Goal: Task Accomplishment & Management: Use online tool/utility

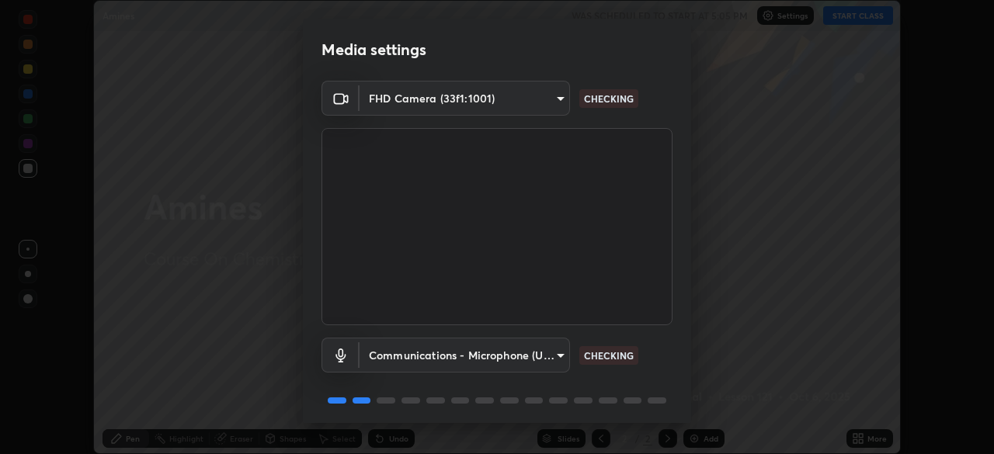
scroll to position [55, 0]
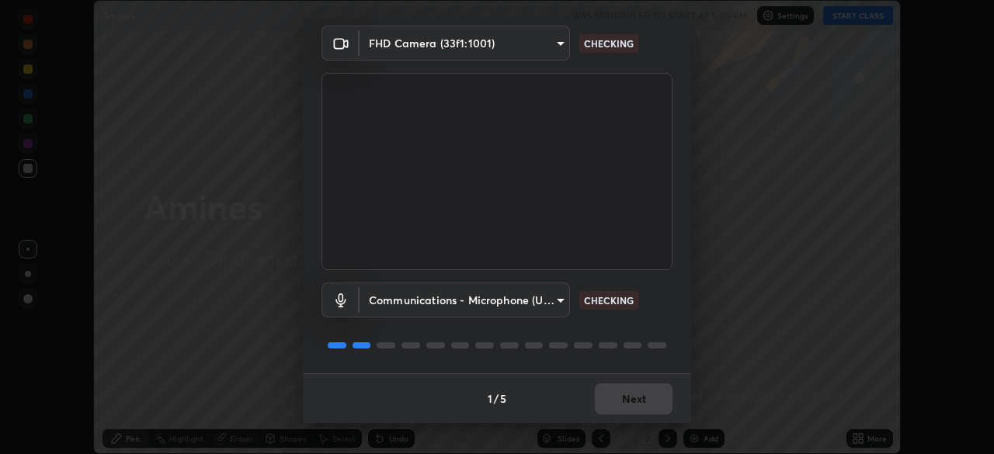
click at [619, 402] on div "1 / 5 Next" at bounding box center [497, 399] width 388 height 50
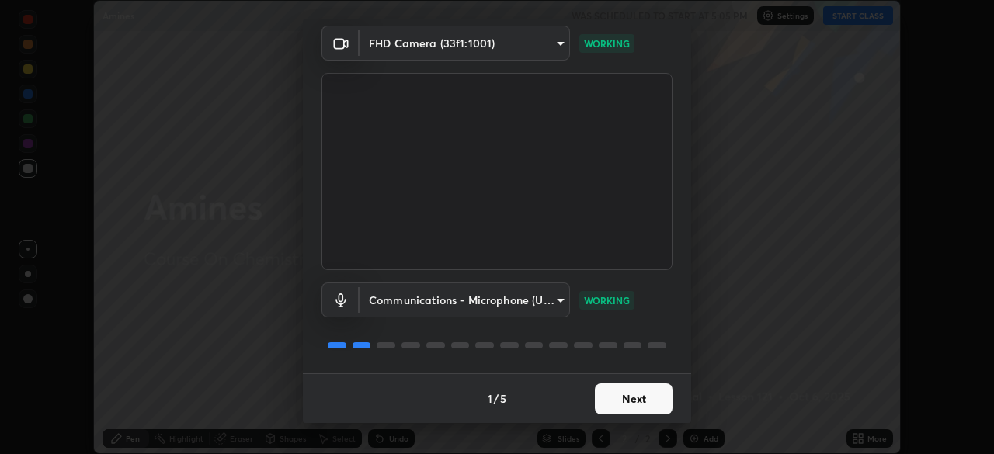
click at [612, 402] on button "Next" at bounding box center [634, 399] width 78 height 31
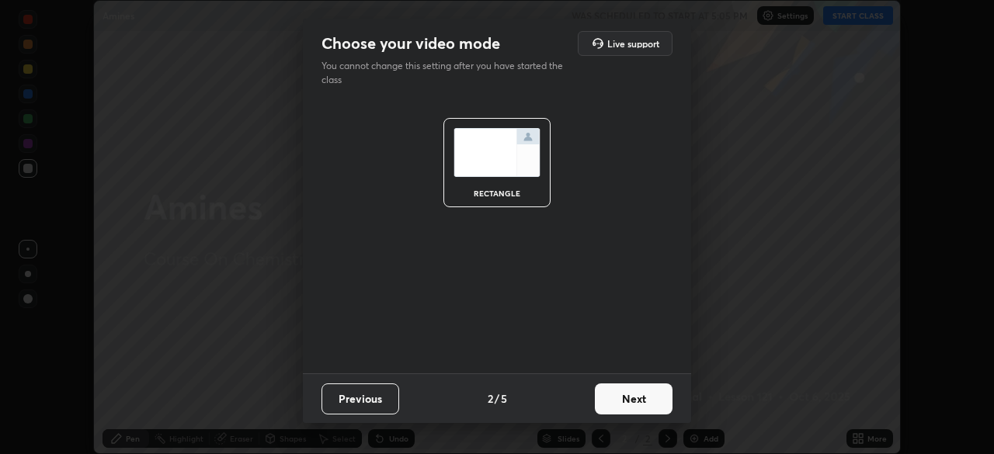
click at [616, 402] on button "Next" at bounding box center [634, 399] width 78 height 31
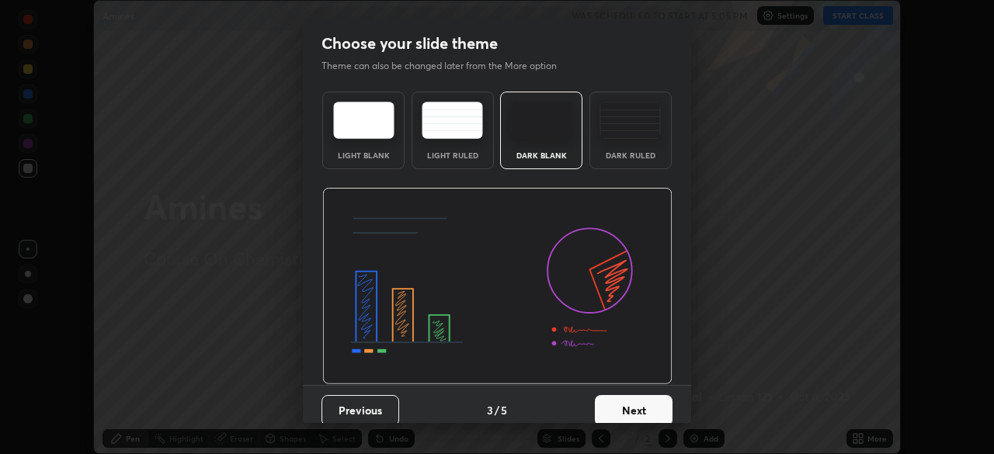
click at [616, 402] on button "Next" at bounding box center [634, 410] width 78 height 31
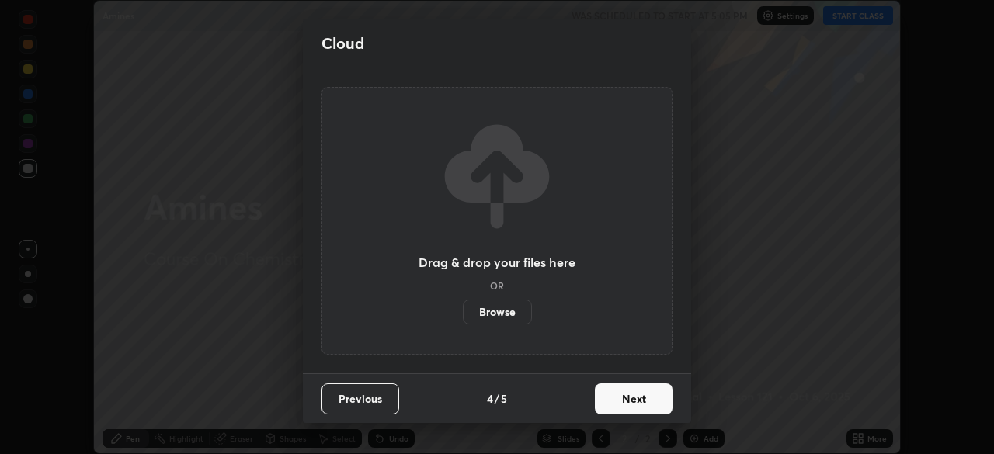
click at [615, 405] on button "Next" at bounding box center [634, 399] width 78 height 31
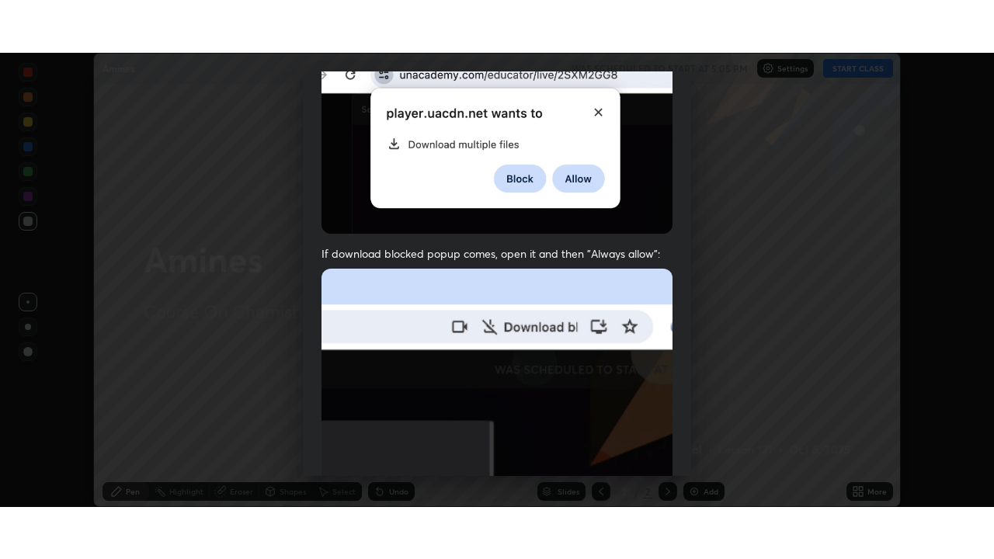
scroll to position [372, 0]
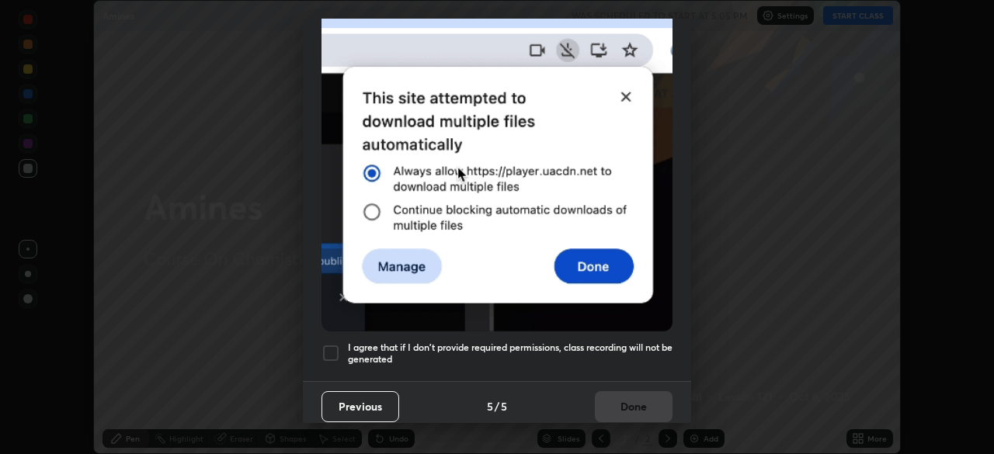
click at [568, 342] on h5 "I agree that if I don't provide required permissions, class recording will not …" at bounding box center [510, 354] width 325 height 24
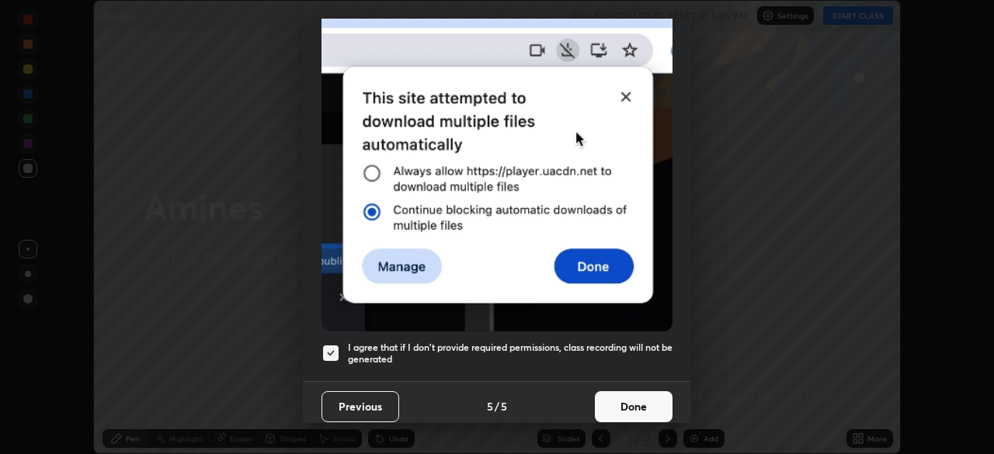
click at [604, 398] on button "Done" at bounding box center [634, 407] width 78 height 31
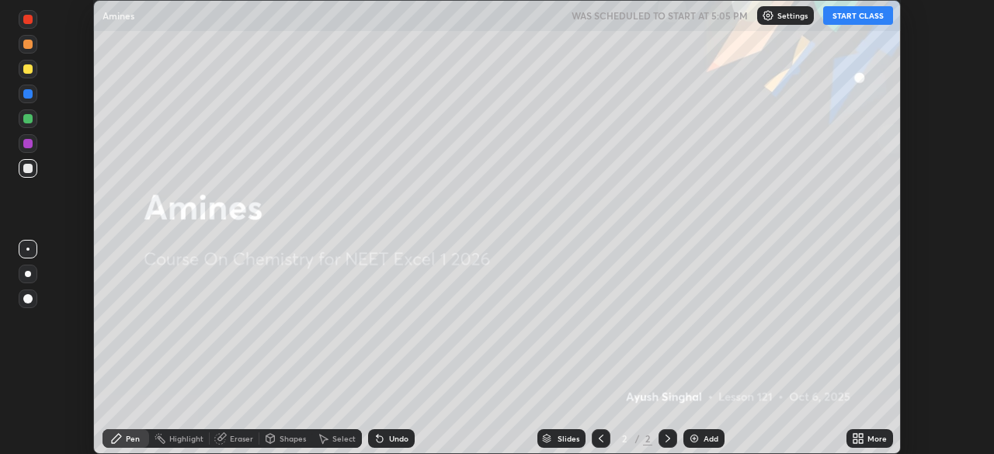
click at [859, 437] on icon at bounding box center [861, 436] width 4 height 4
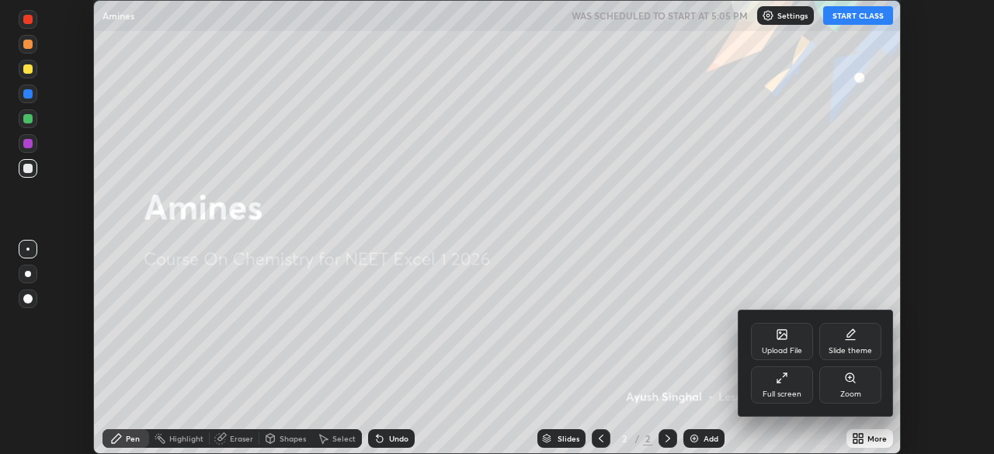
click at [799, 396] on div "Full screen" at bounding box center [782, 395] width 39 height 8
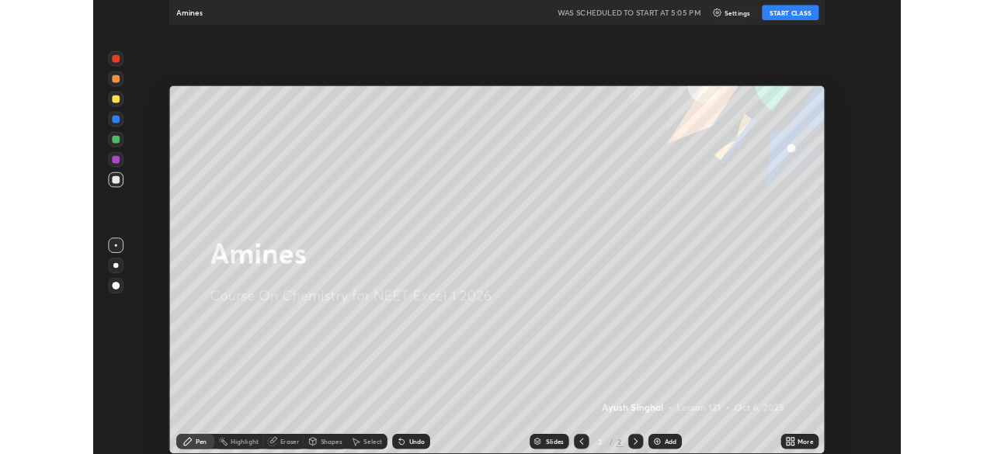
scroll to position [559, 994]
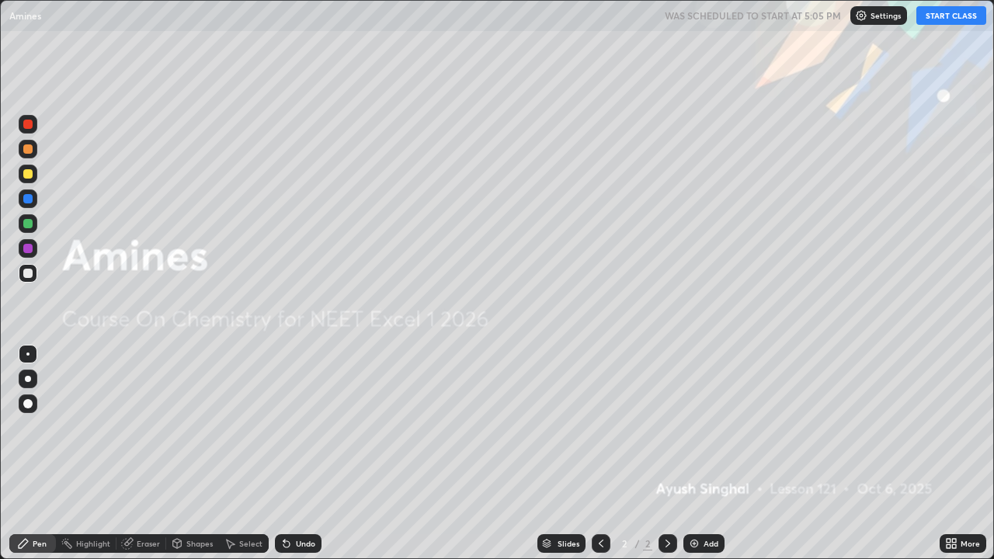
click at [966, 454] on div "More" at bounding box center [963, 544] width 47 height 19
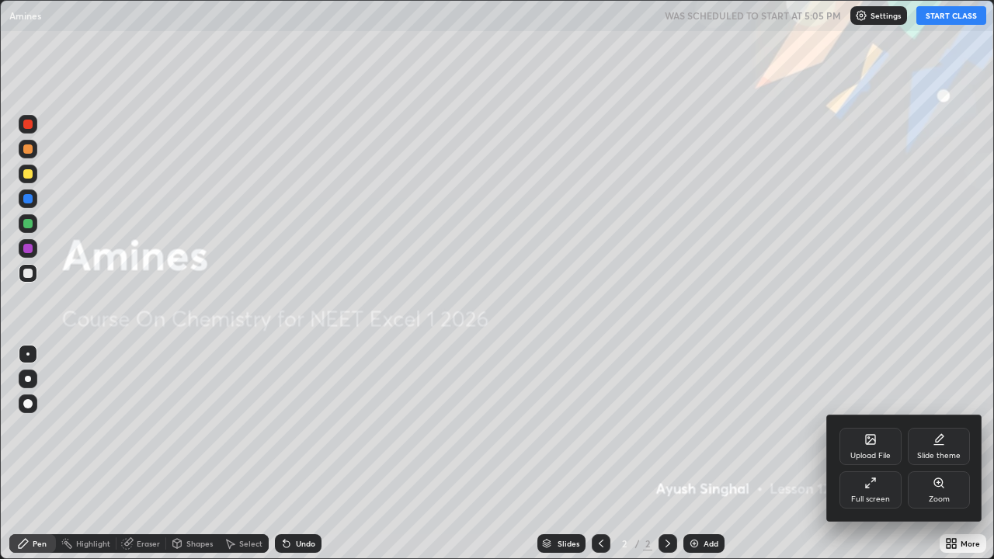
click at [879, 445] on div "Upload File" at bounding box center [871, 446] width 62 height 37
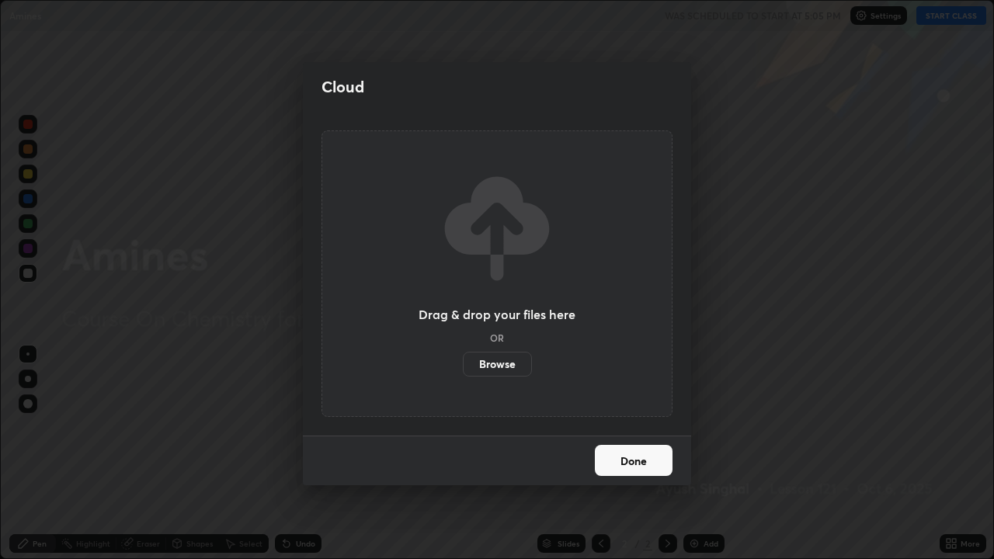
click at [512, 360] on label "Browse" at bounding box center [497, 364] width 69 height 25
click at [463, 360] on input "Browse" at bounding box center [463, 364] width 0 height 25
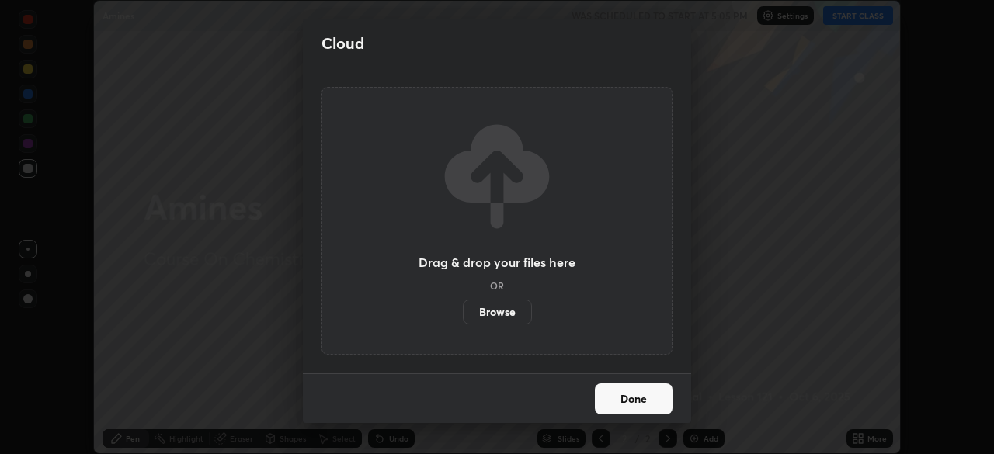
scroll to position [77237, 76697]
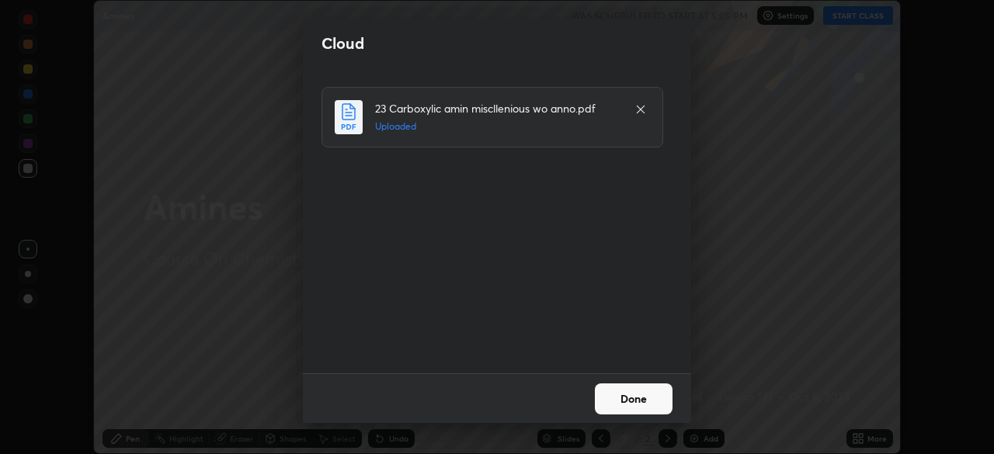
click at [639, 397] on button "Done" at bounding box center [634, 399] width 78 height 31
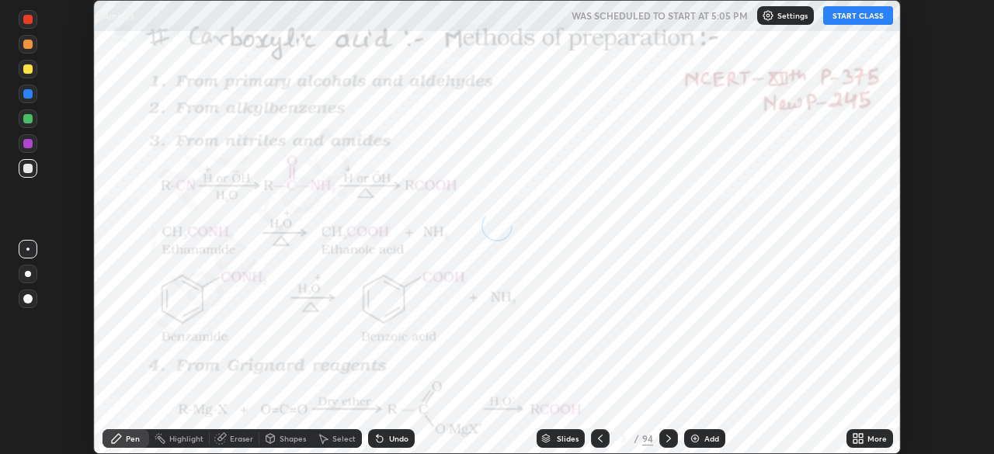
click at [569, 437] on div "Slides" at bounding box center [568, 439] width 22 height 8
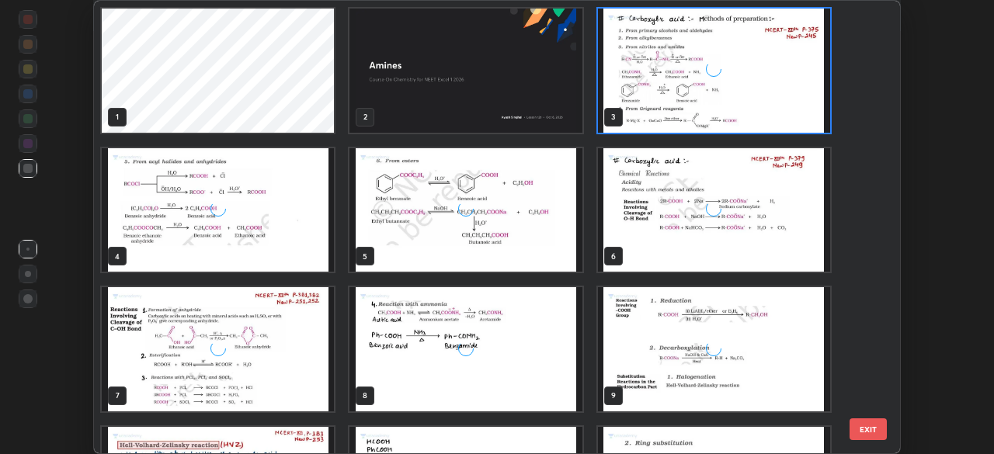
scroll to position [448, 799]
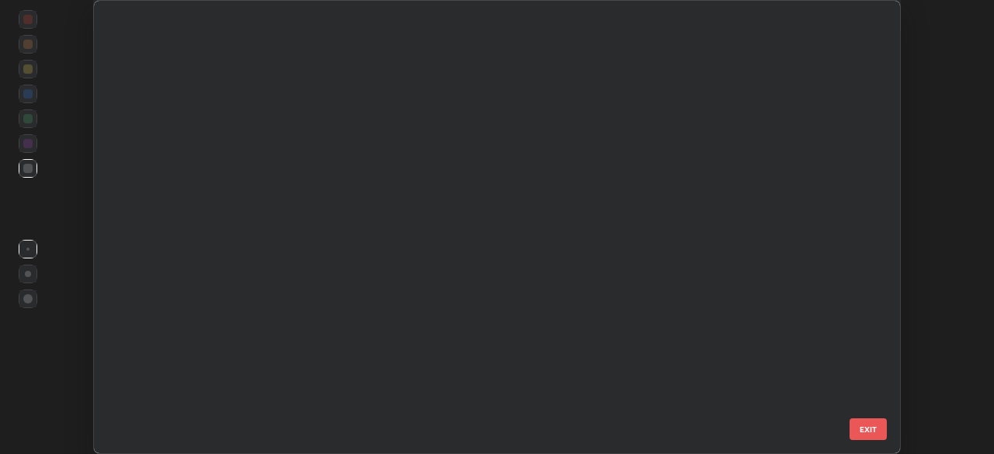
click at [544, 305] on div "43 44 45 46 47 48 49 50 51 52 53 54 55 56 57" at bounding box center [483, 227] width 779 height 453
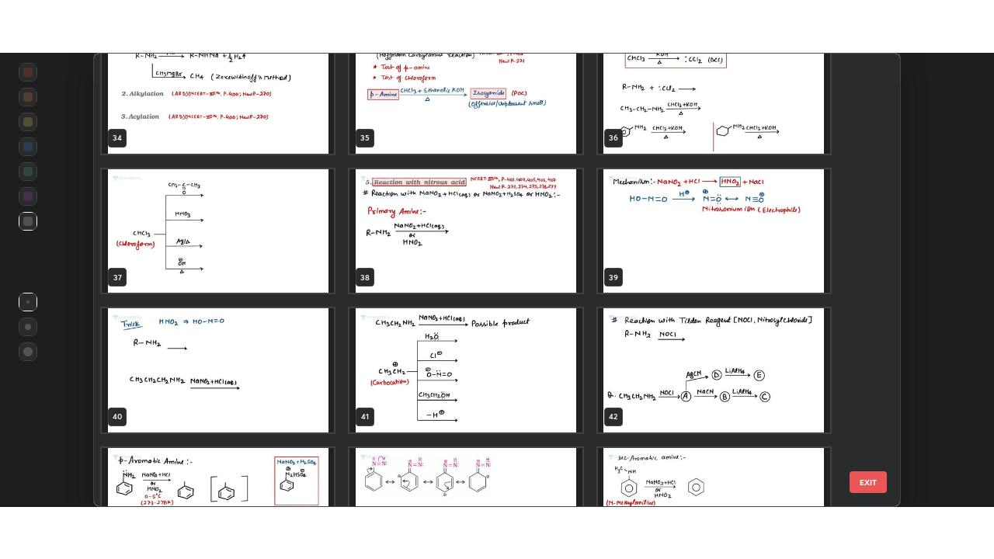
scroll to position [1551, 0]
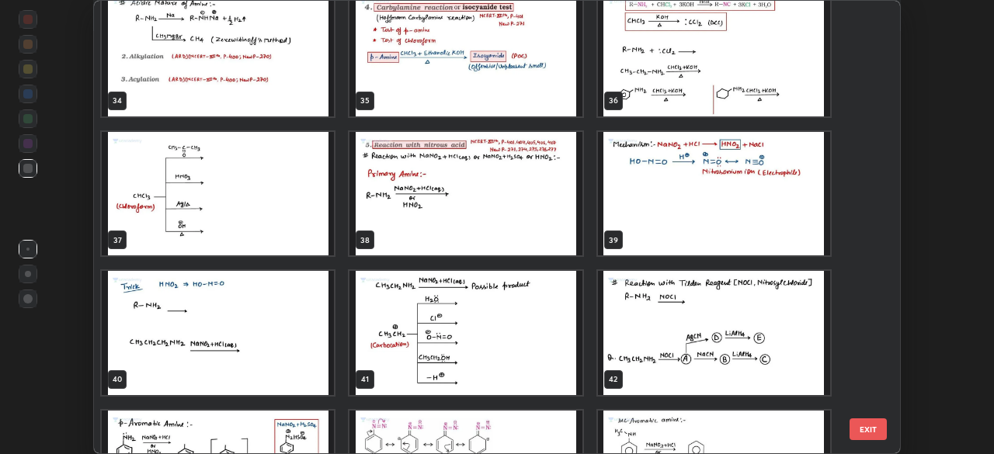
click at [505, 227] on img "grid" at bounding box center [466, 194] width 232 height 124
click at [508, 225] on img "grid" at bounding box center [466, 194] width 232 height 124
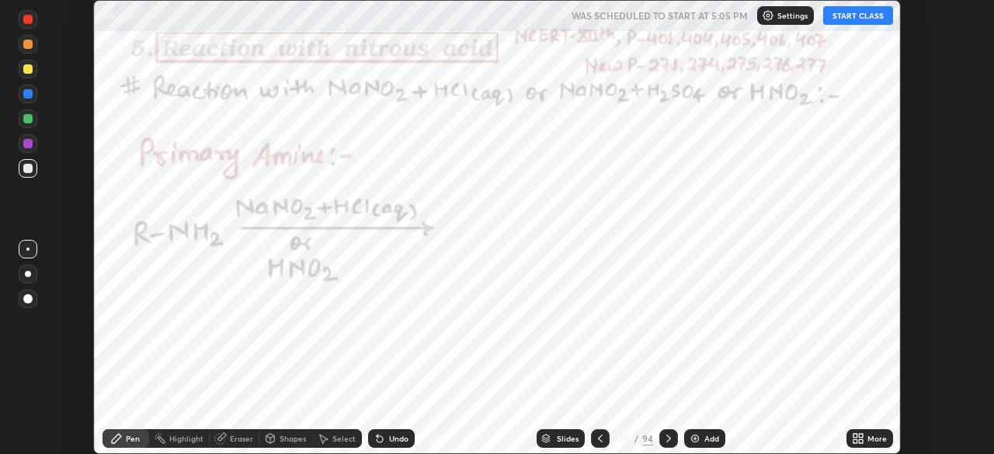
click at [869, 441] on div "More" at bounding box center [877, 439] width 19 height 8
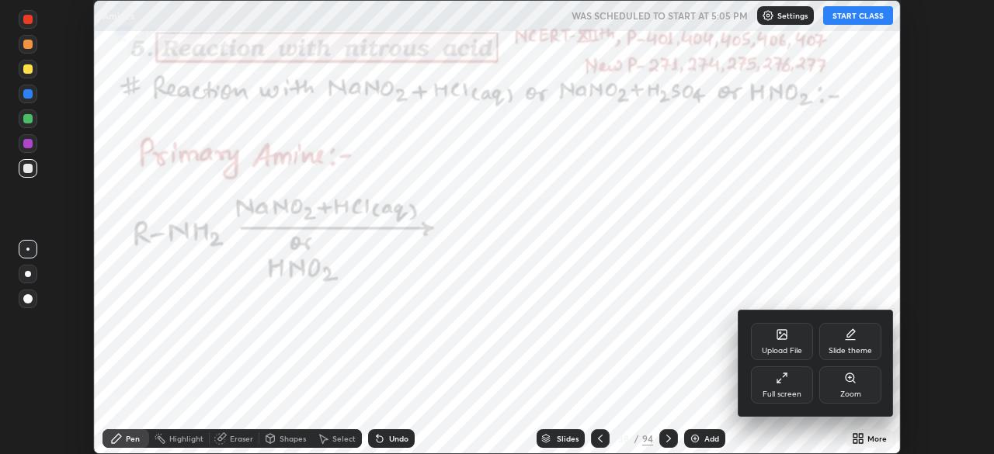
click at [785, 385] on div "Full screen" at bounding box center [782, 385] width 62 height 37
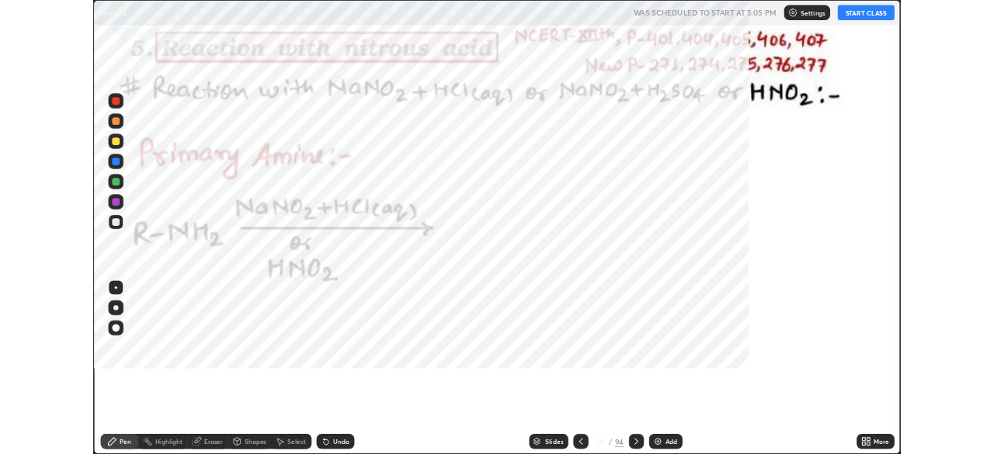
scroll to position [559, 994]
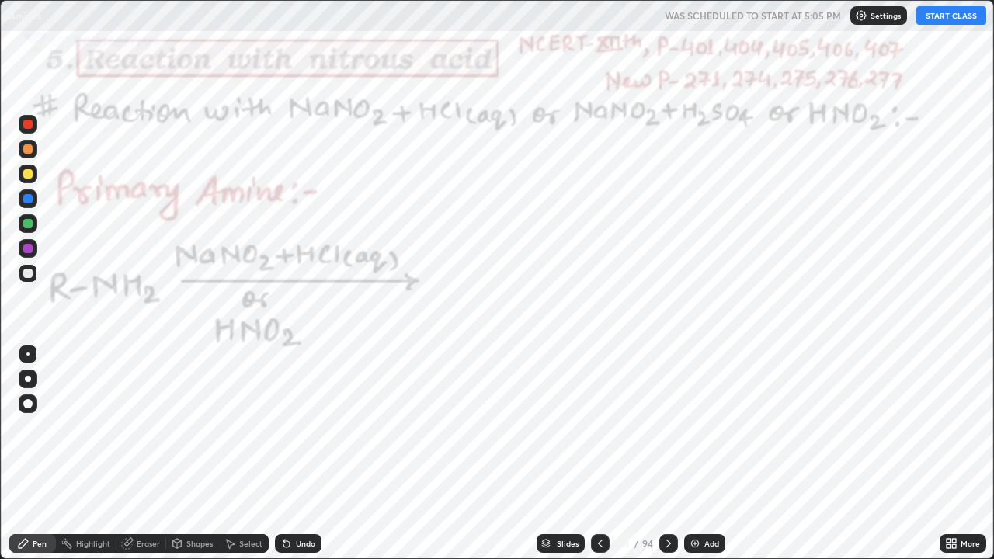
click at [939, 21] on button "START CLASS" at bounding box center [952, 15] width 70 height 19
click at [35, 251] on div at bounding box center [28, 248] width 19 height 19
click at [667, 454] on icon at bounding box center [669, 544] width 12 height 12
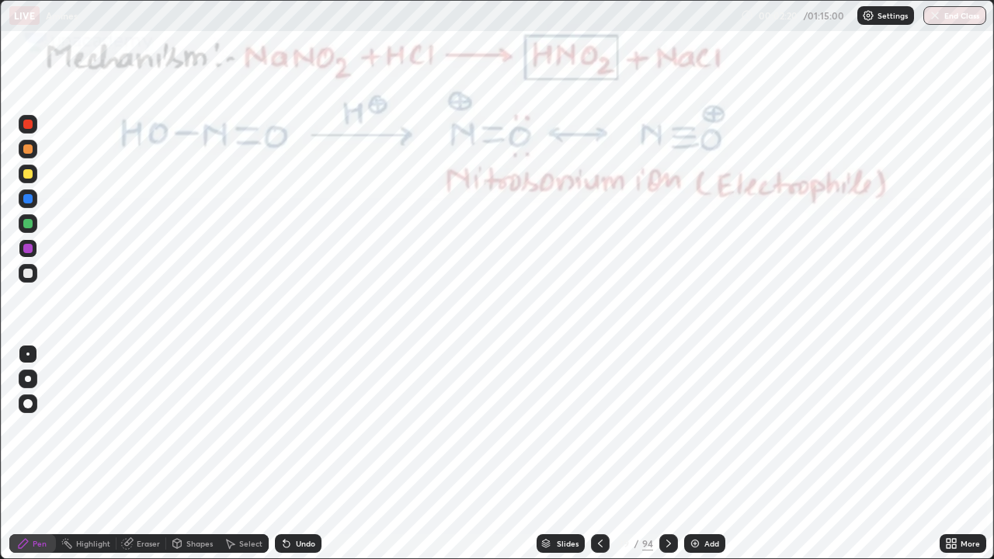
click at [30, 248] on div at bounding box center [27, 248] width 9 height 9
click at [32, 225] on div at bounding box center [27, 223] width 9 height 9
click at [291, 454] on div "Undo" at bounding box center [298, 544] width 47 height 19
click at [290, 454] on icon at bounding box center [286, 544] width 12 height 12
click at [291, 454] on div "Undo" at bounding box center [298, 544] width 47 height 19
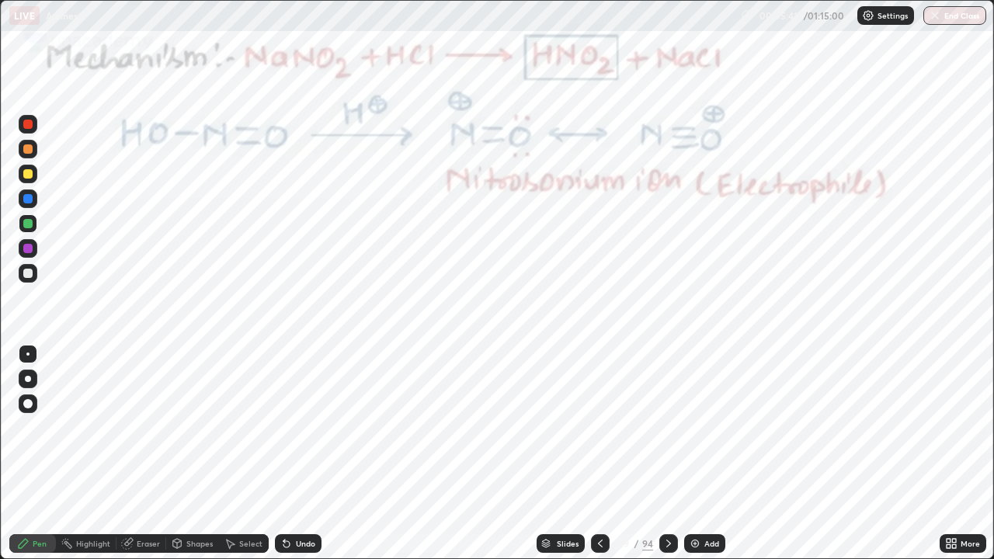
click at [29, 199] on div at bounding box center [27, 198] width 9 height 9
click at [152, 454] on div "Eraser" at bounding box center [148, 544] width 23 height 8
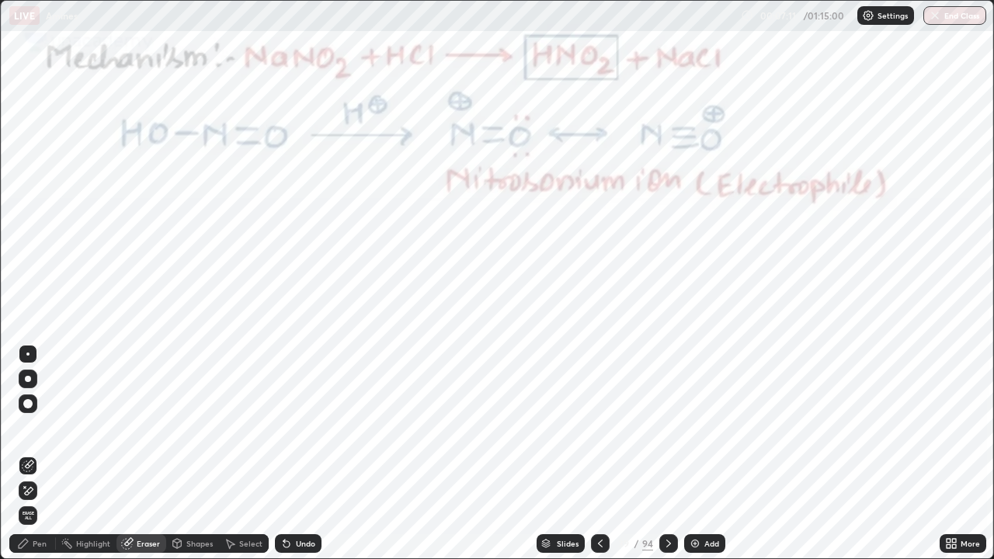
click at [38, 454] on div "Pen" at bounding box center [40, 544] width 14 height 8
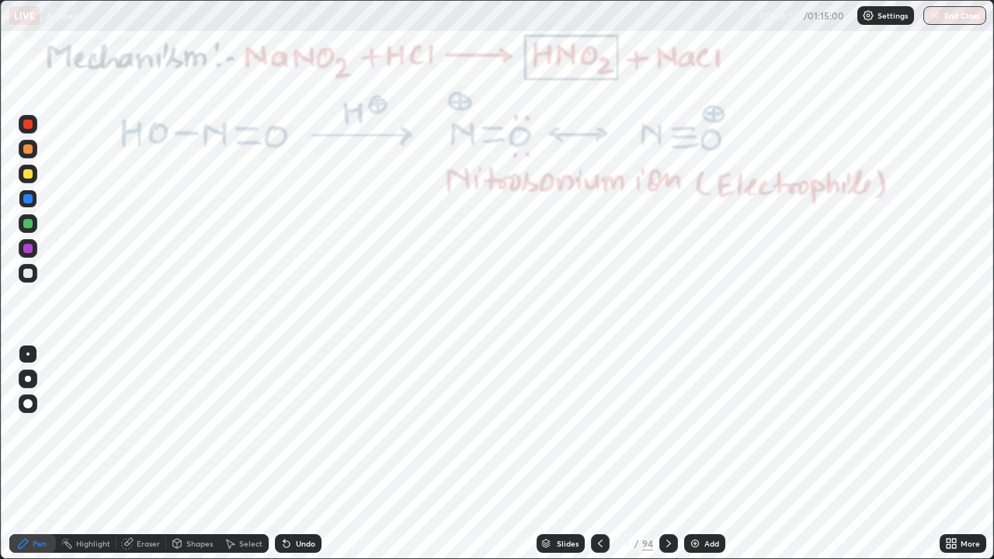
click at [667, 454] on icon at bounding box center [669, 544] width 12 height 12
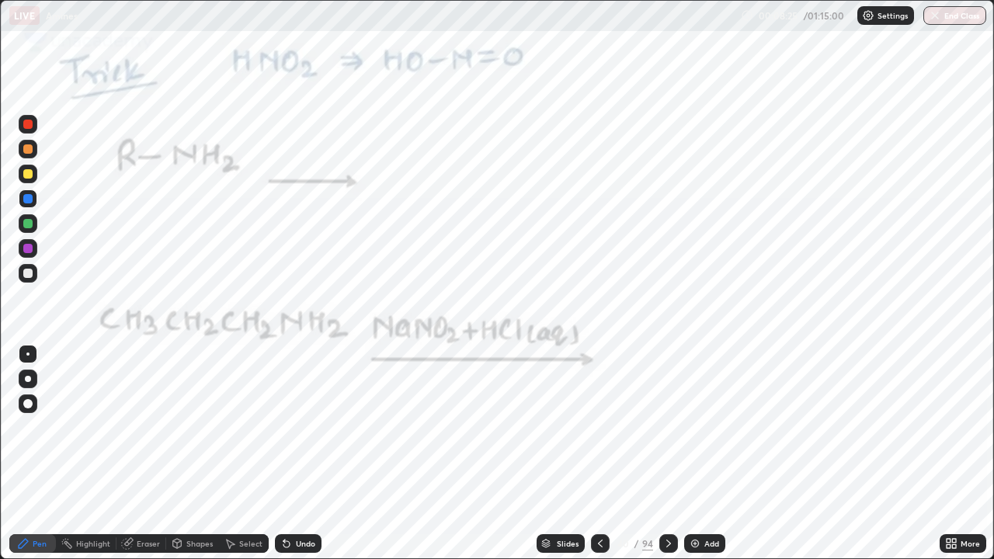
click at [599, 454] on icon at bounding box center [600, 544] width 12 height 12
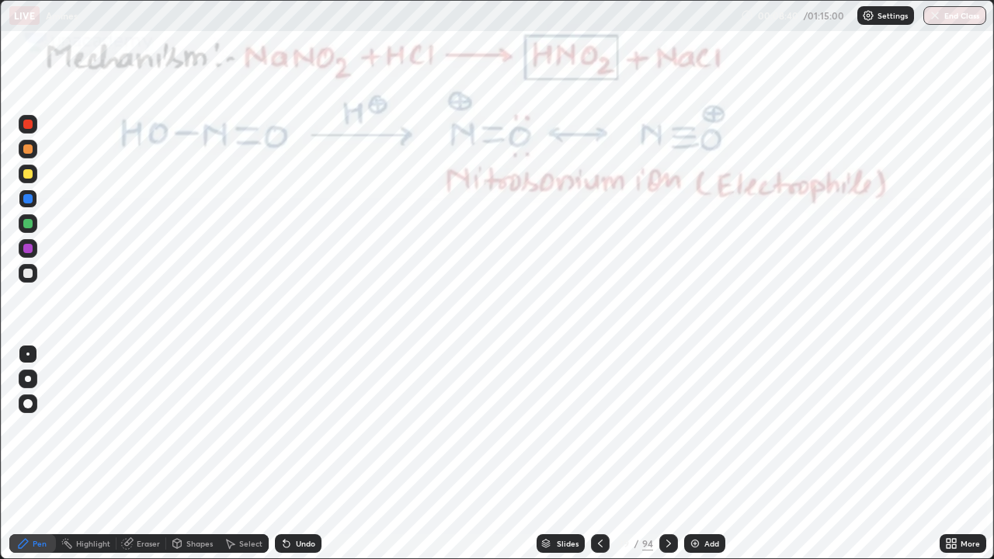
click at [665, 454] on icon at bounding box center [669, 544] width 12 height 12
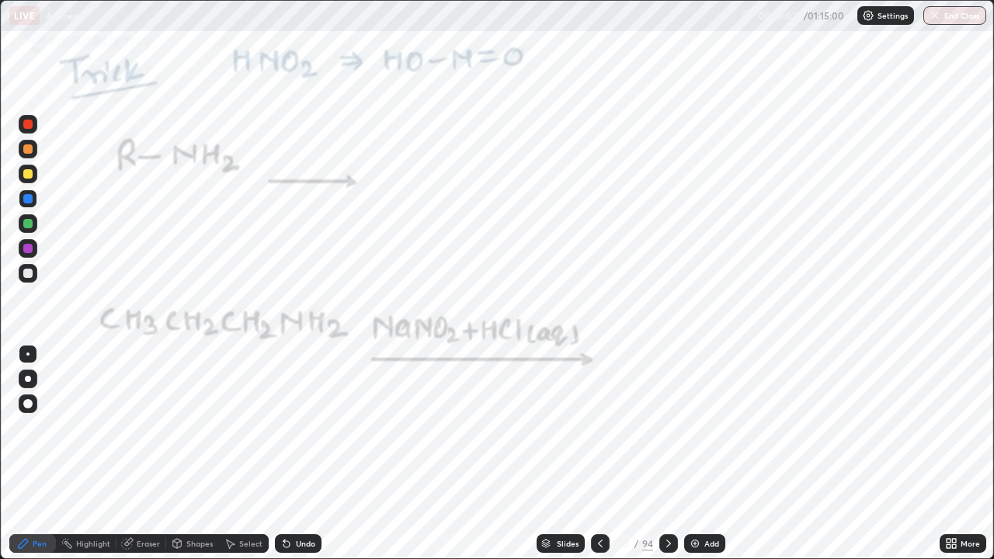
click at [599, 454] on icon at bounding box center [600, 544] width 12 height 12
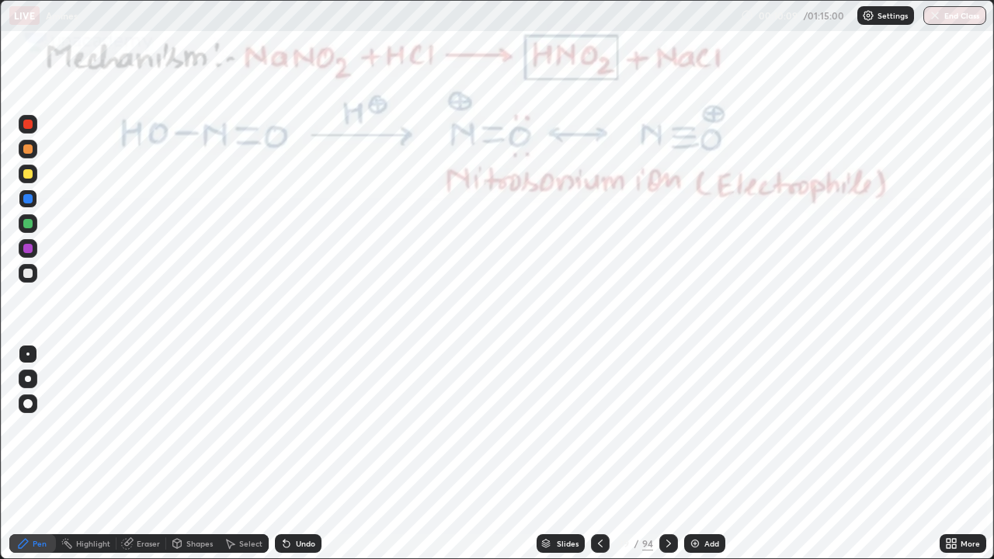
click at [667, 454] on icon at bounding box center [669, 544] width 12 height 12
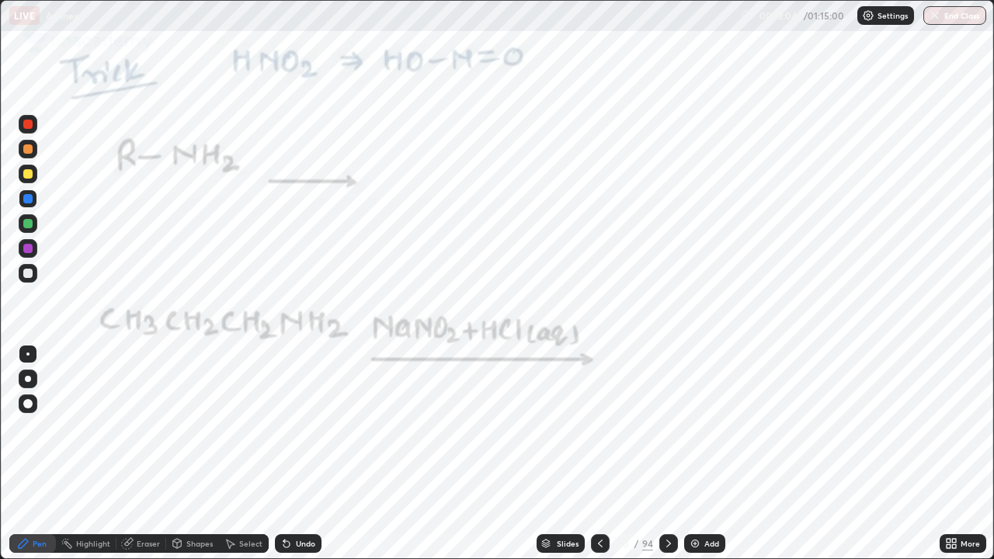
click at [596, 454] on icon at bounding box center [600, 544] width 12 height 12
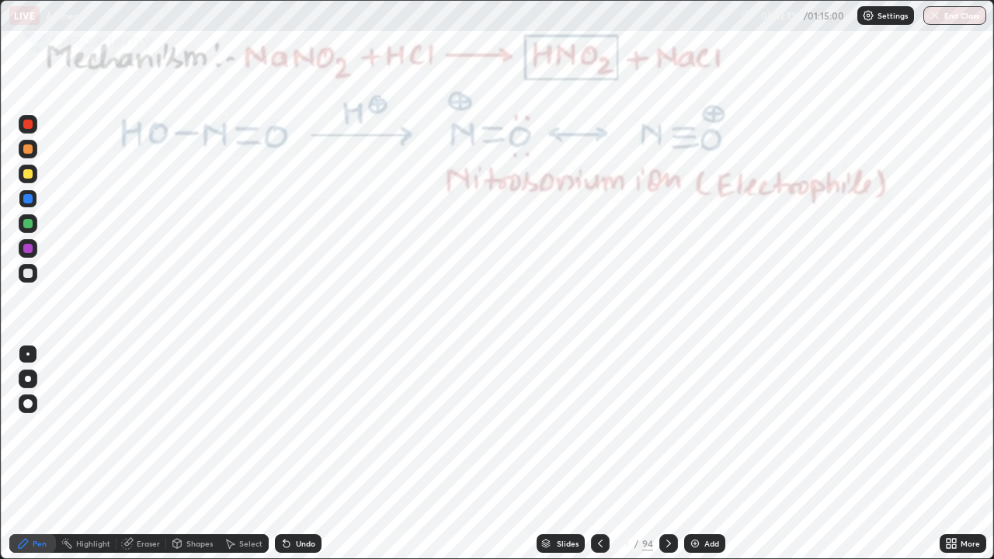
click at [668, 454] on icon at bounding box center [669, 544] width 12 height 12
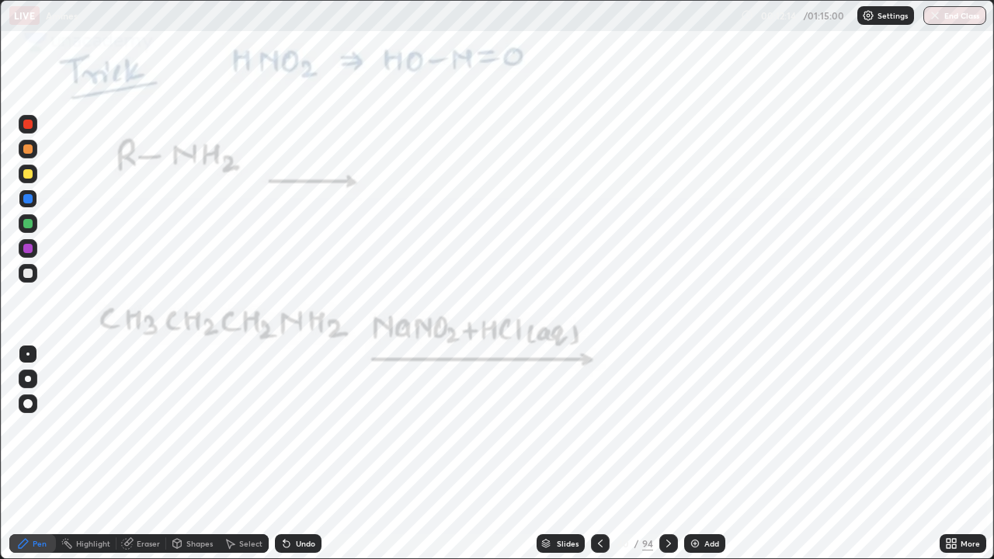
click at [667, 454] on icon at bounding box center [669, 544] width 12 height 12
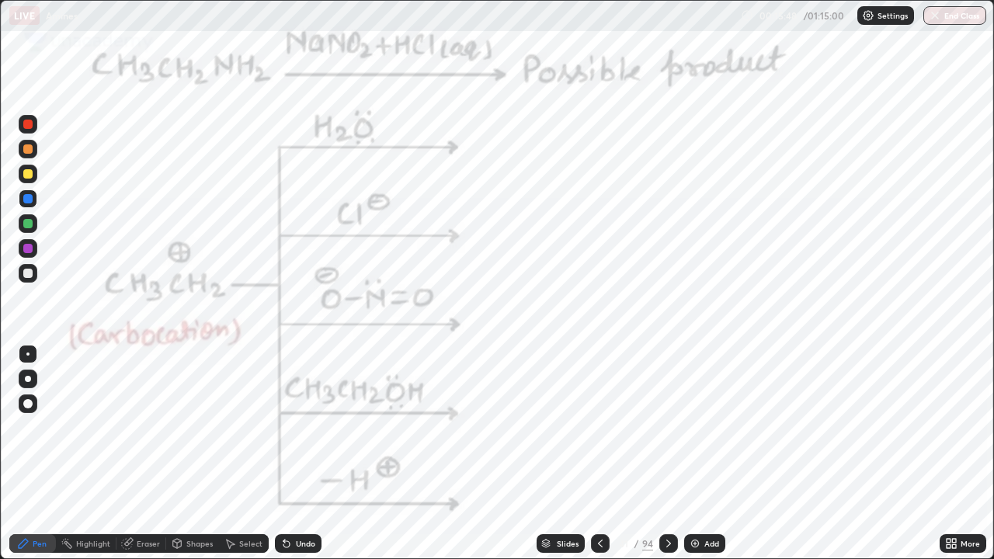
click at [599, 454] on icon at bounding box center [600, 544] width 12 height 12
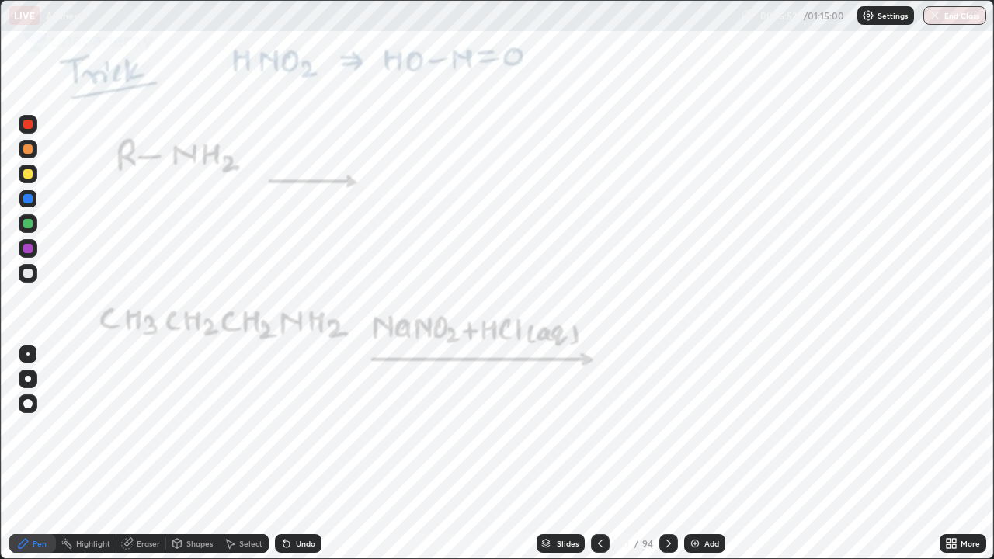
click at [664, 454] on icon at bounding box center [669, 544] width 12 height 12
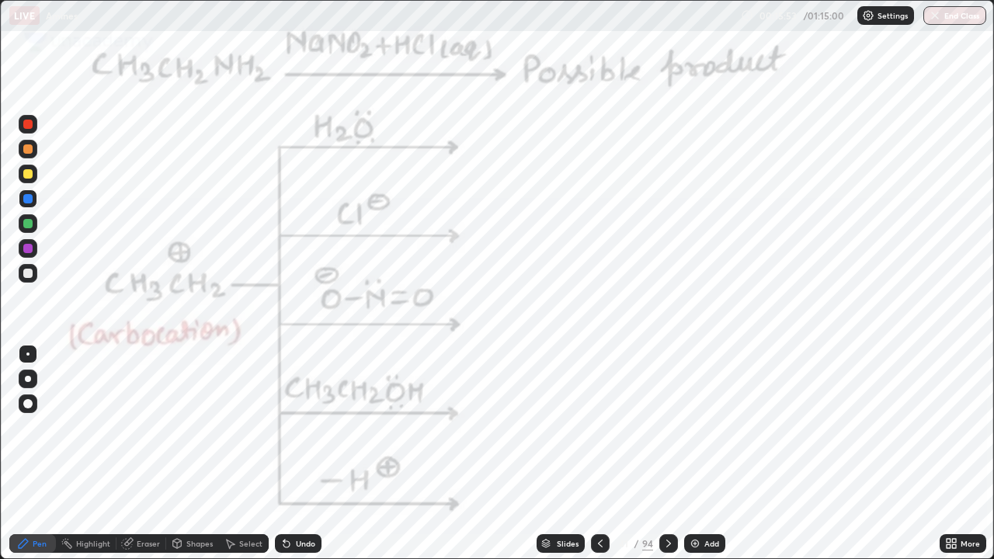
click at [702, 454] on div "Add" at bounding box center [704, 544] width 41 height 19
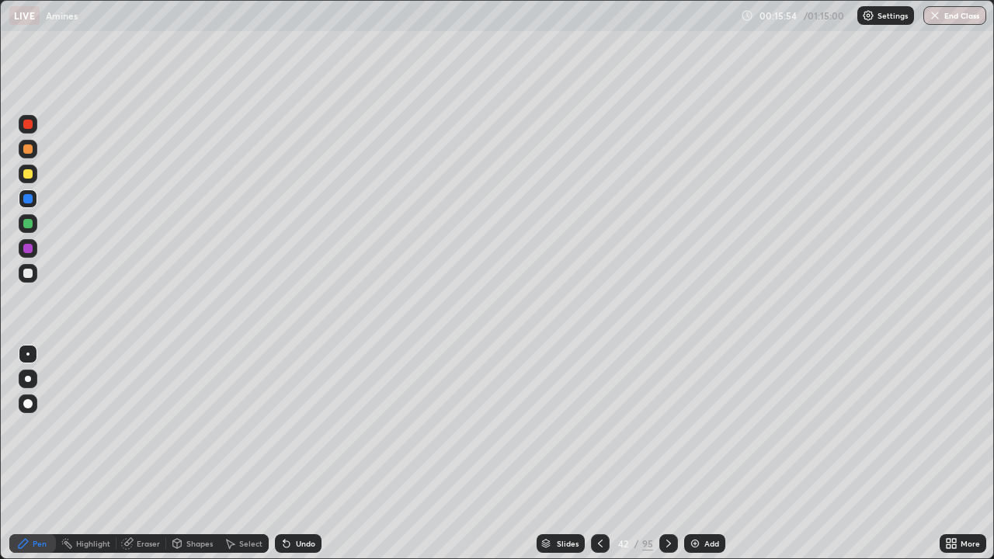
click at [31, 274] on div at bounding box center [27, 273] width 9 height 9
click at [667, 454] on icon at bounding box center [669, 544] width 12 height 12
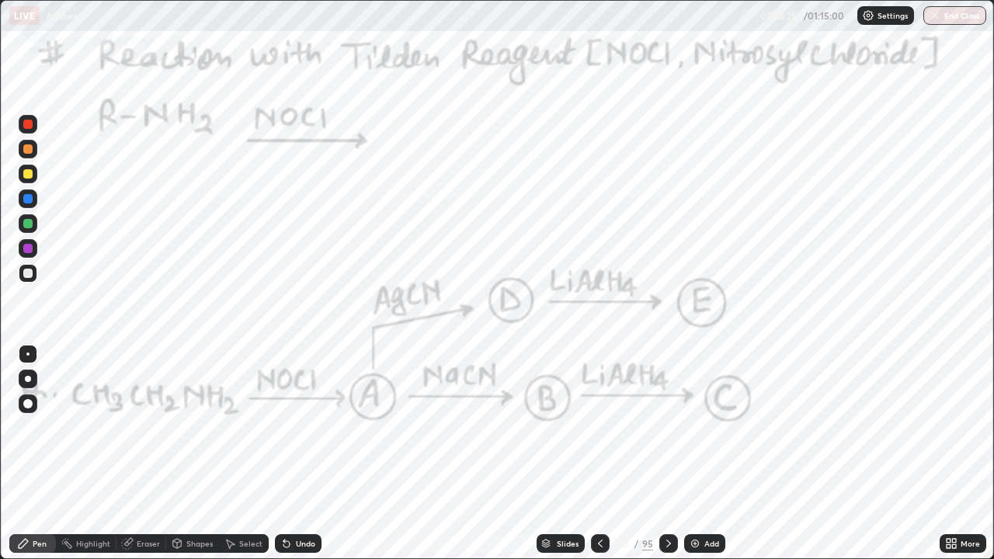
click at [669, 454] on icon at bounding box center [669, 544] width 12 height 12
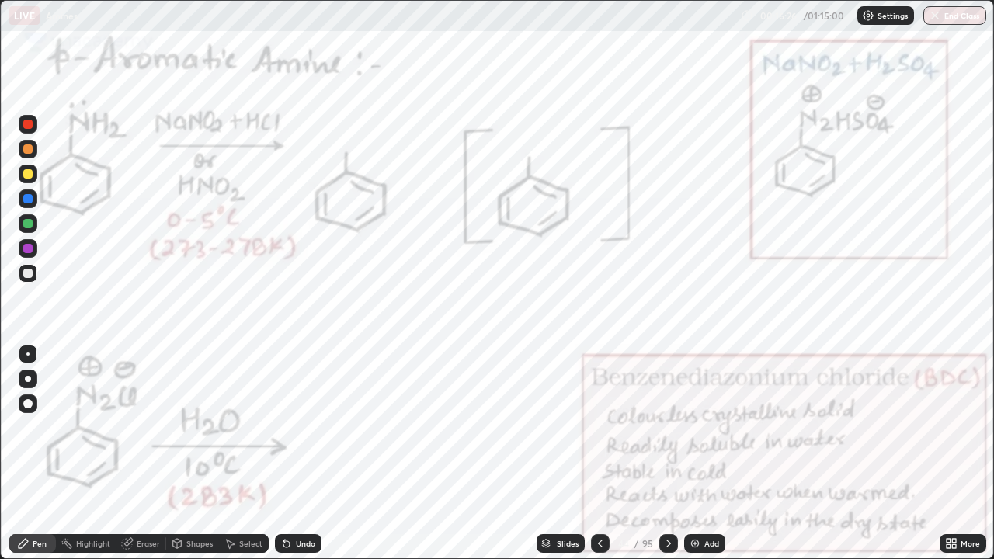
click at [605, 454] on div at bounding box center [600, 544] width 19 height 19
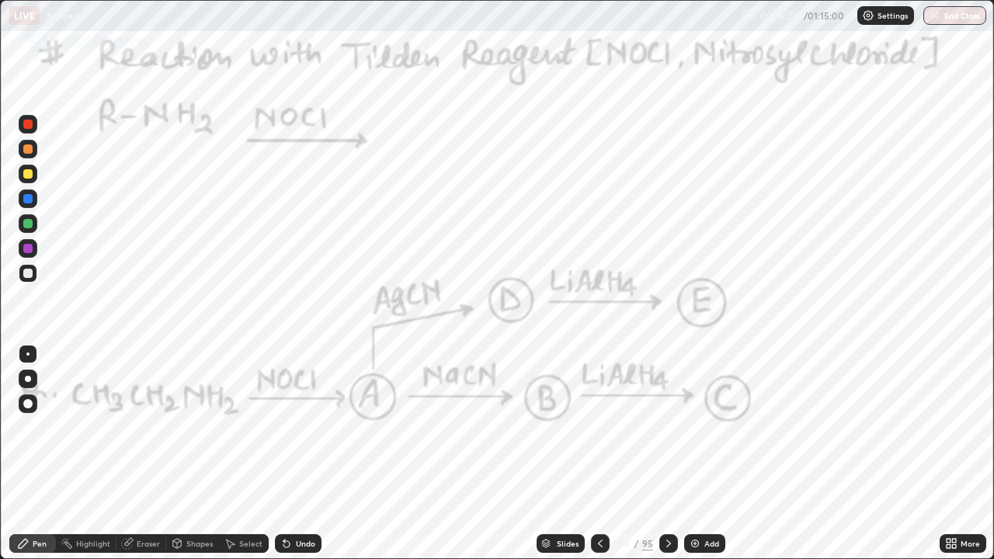
click at [600, 454] on icon at bounding box center [600, 544] width 12 height 12
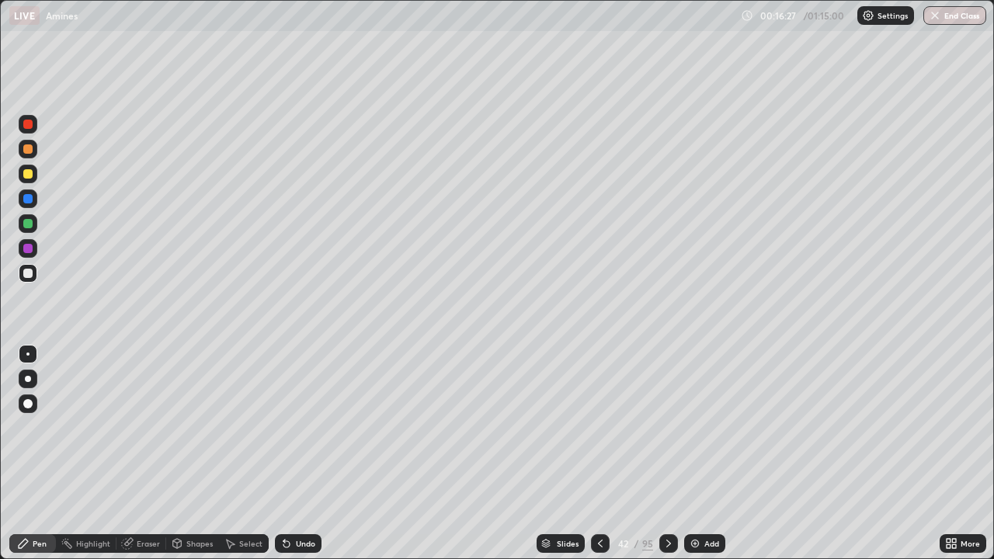
click at [601, 454] on icon at bounding box center [600, 544] width 12 height 12
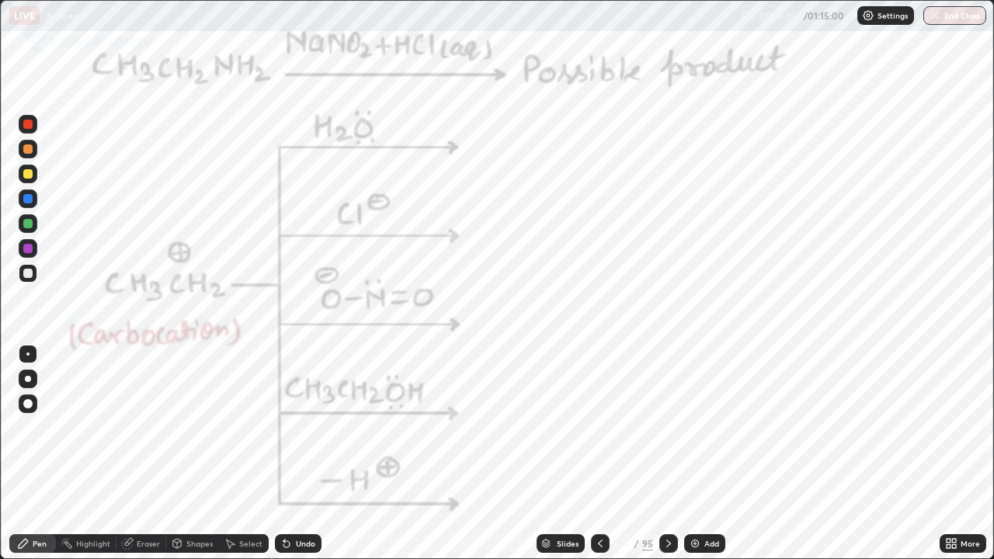
click at [663, 454] on icon at bounding box center [669, 544] width 12 height 12
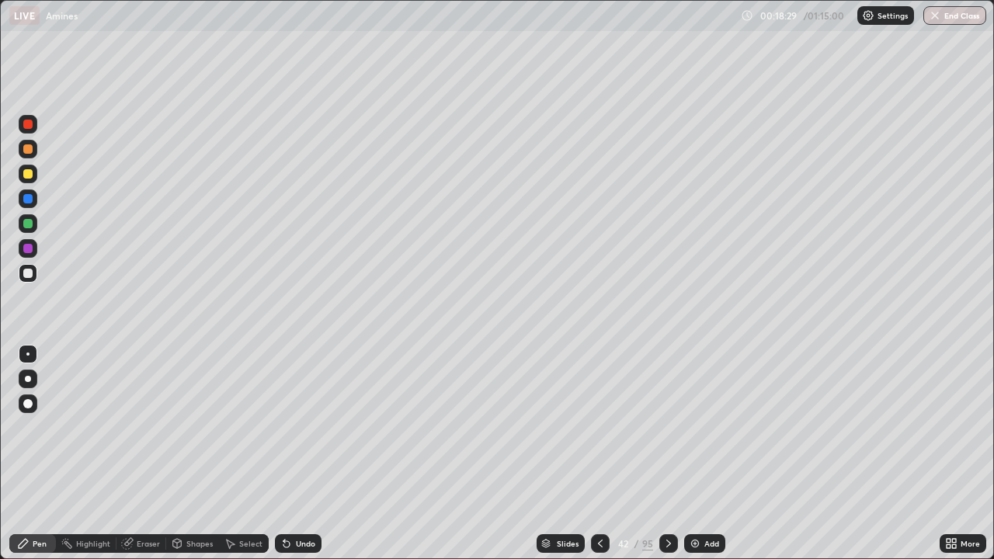
click at [669, 454] on icon at bounding box center [669, 544] width 12 height 12
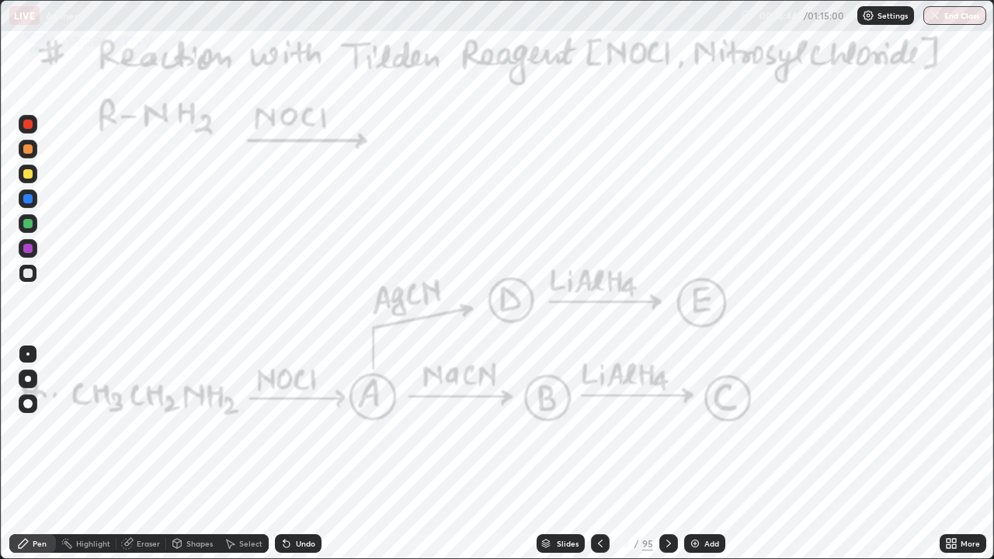
click at [28, 200] on div at bounding box center [27, 198] width 9 height 9
click at [26, 190] on div at bounding box center [28, 199] width 19 height 19
click at [600, 454] on icon at bounding box center [600, 544] width 12 height 12
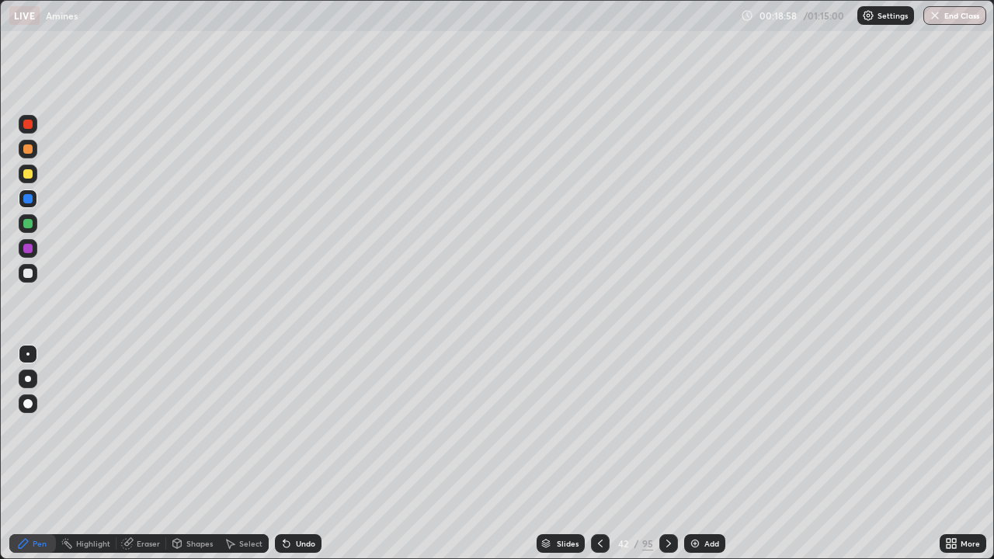
click at [600, 454] on icon at bounding box center [600, 544] width 12 height 12
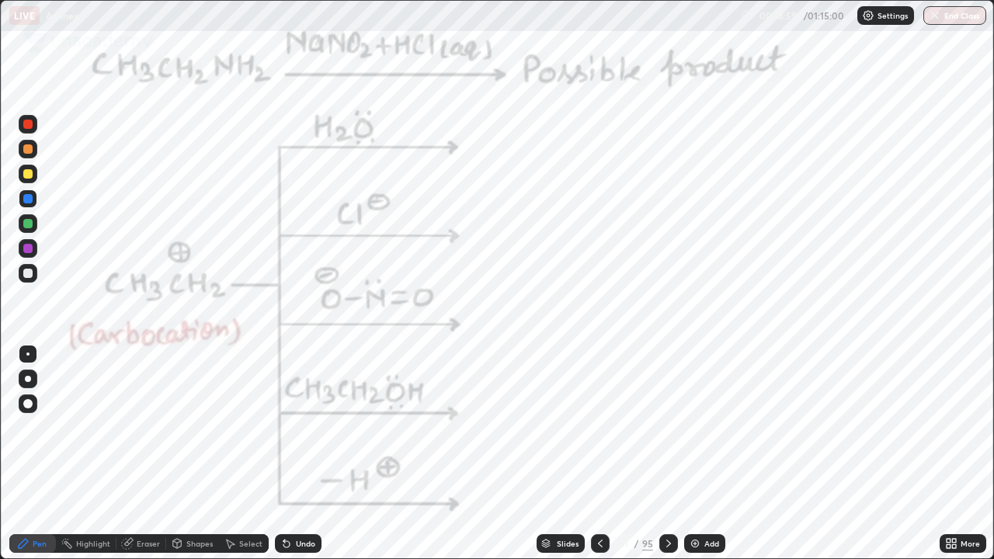
click at [599, 454] on icon at bounding box center [600, 544] width 5 height 8
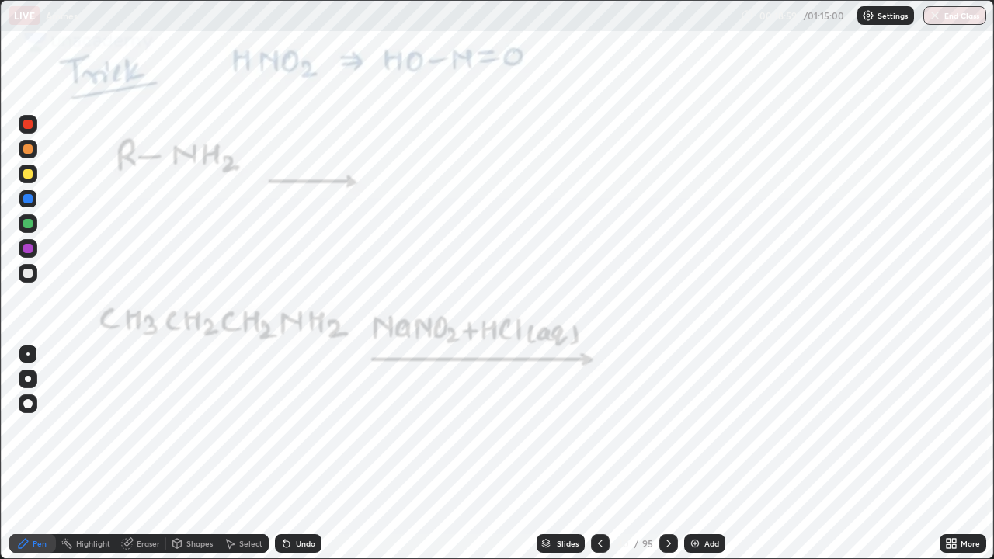
click at [593, 454] on div at bounding box center [600, 544] width 19 height 19
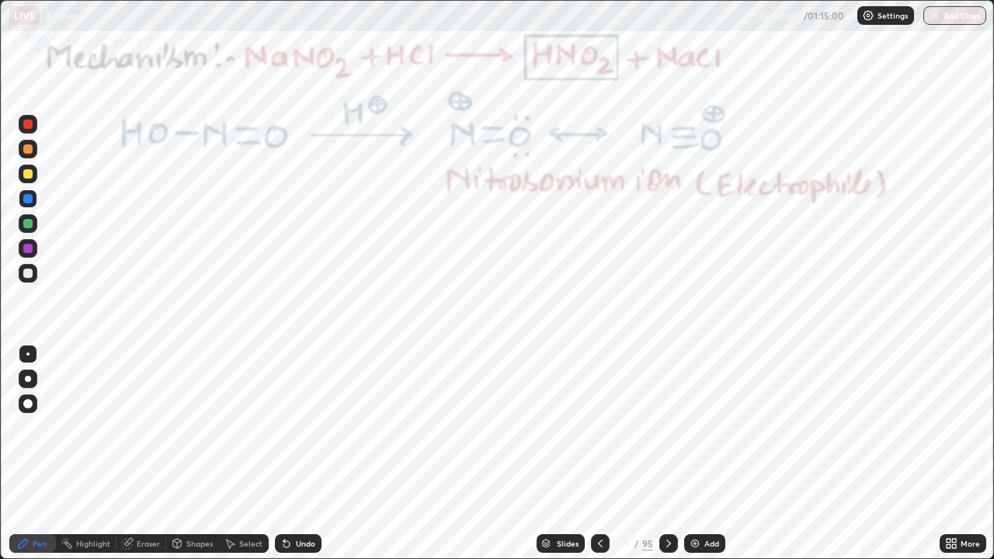
click at [669, 454] on icon at bounding box center [669, 544] width 12 height 12
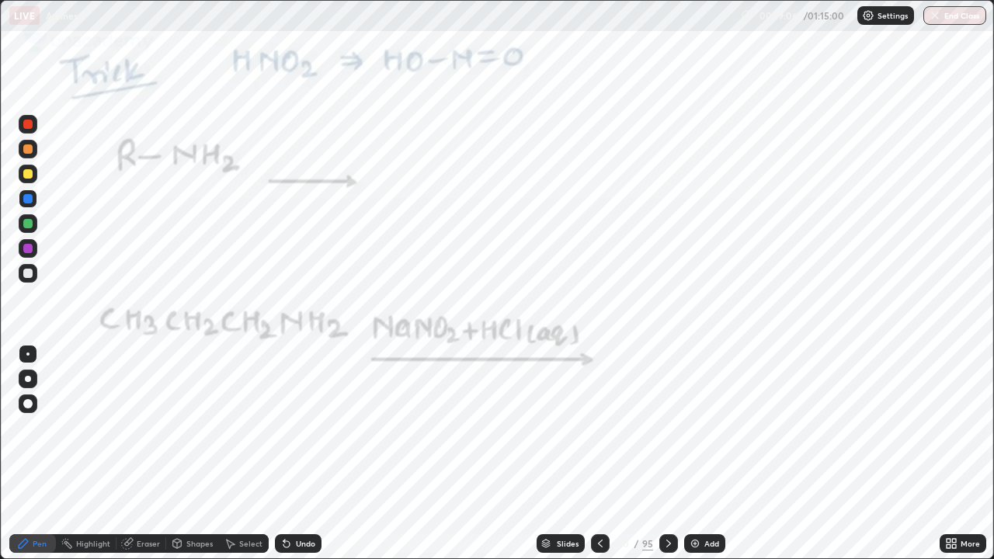
click at [667, 454] on icon at bounding box center [669, 544] width 12 height 12
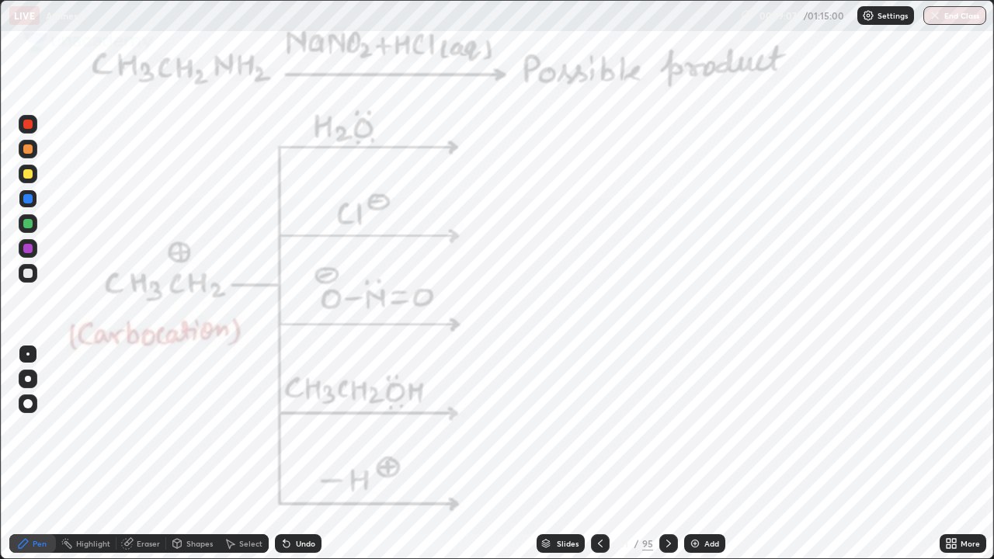
click at [667, 454] on icon at bounding box center [669, 544] width 12 height 12
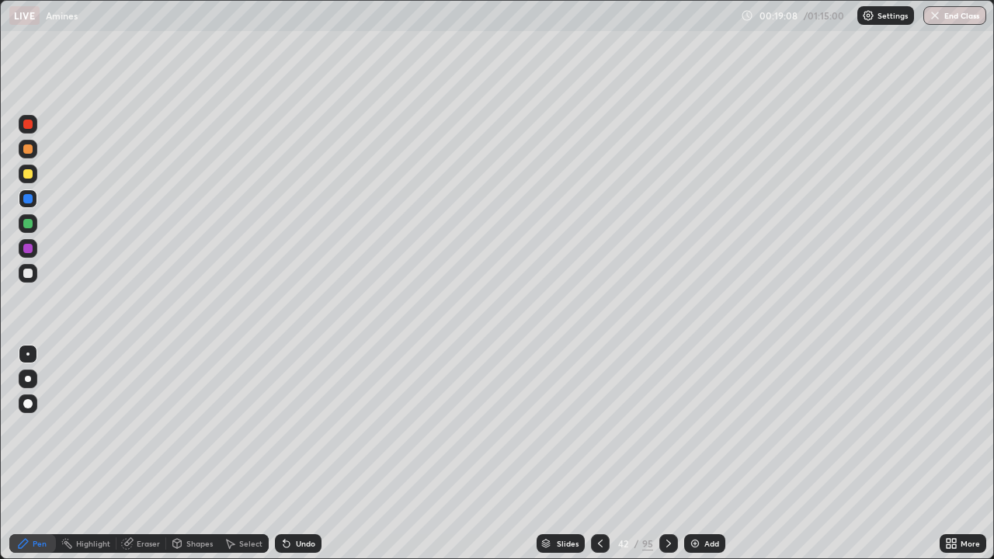
click at [667, 454] on icon at bounding box center [669, 544] width 12 height 12
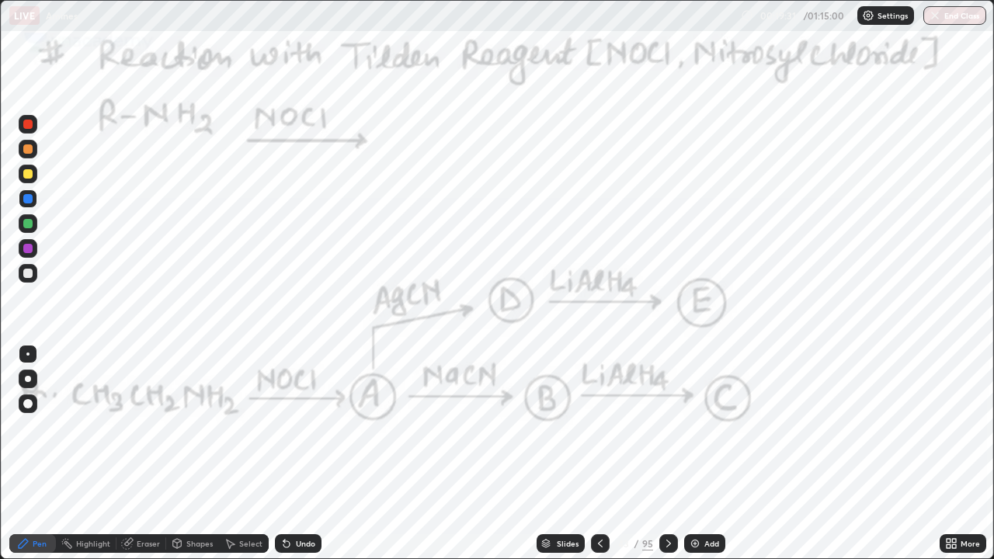
click at [143, 454] on div "Eraser" at bounding box center [148, 544] width 23 height 8
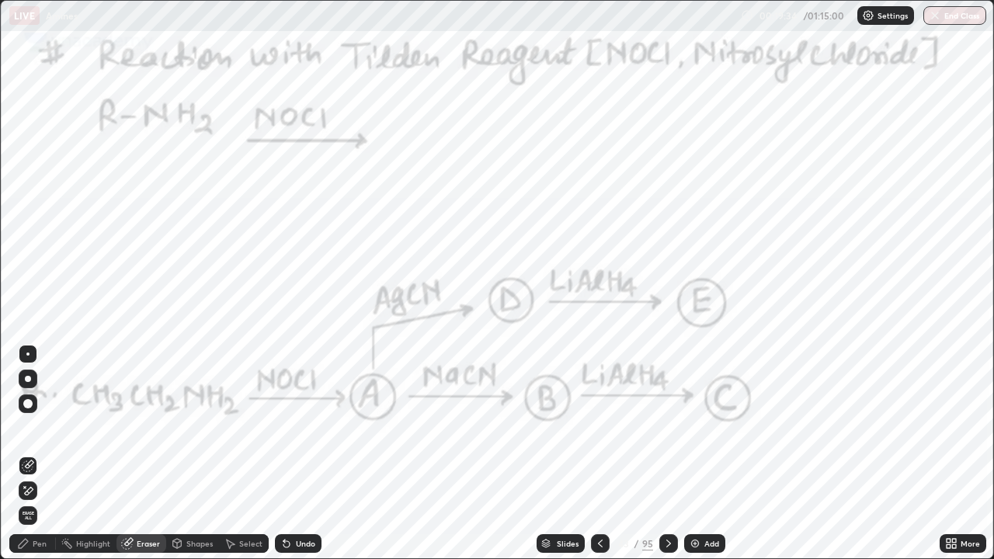
click at [40, 454] on div "Pen" at bounding box center [40, 544] width 14 height 8
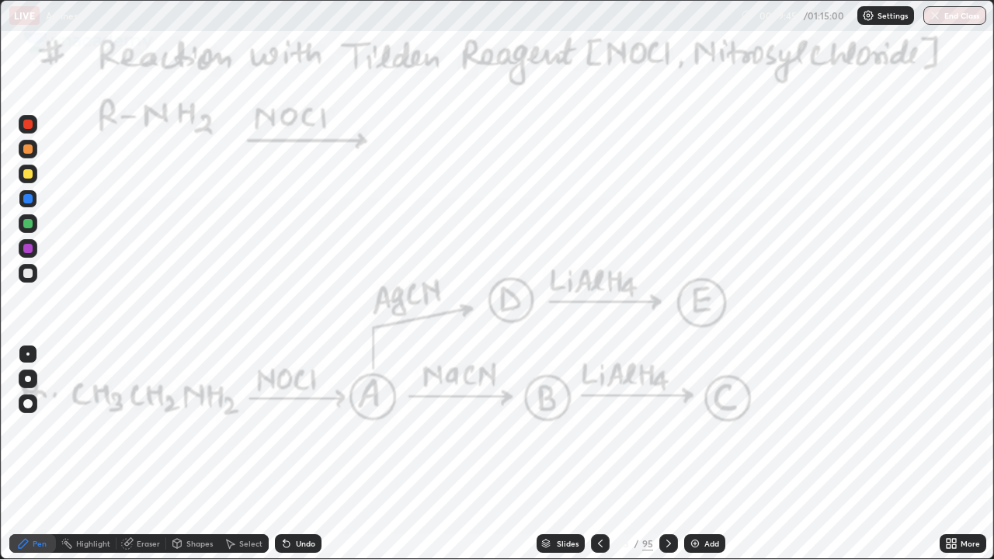
click at [296, 454] on div "Undo" at bounding box center [305, 544] width 19 height 8
click at [312, 454] on div "Undo" at bounding box center [298, 544] width 47 height 19
click at [298, 454] on div "Undo" at bounding box center [305, 544] width 19 height 8
click at [300, 454] on div "Undo" at bounding box center [305, 544] width 19 height 8
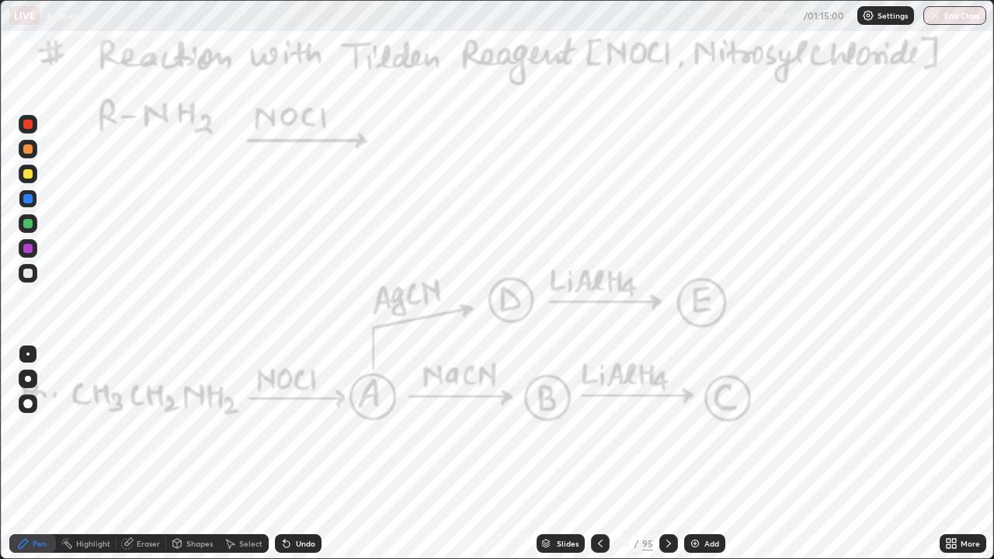
click at [300, 454] on div "Undo" at bounding box center [305, 544] width 19 height 8
click at [303, 454] on div "Undo" at bounding box center [298, 544] width 47 height 19
click at [667, 454] on icon at bounding box center [669, 544] width 12 height 12
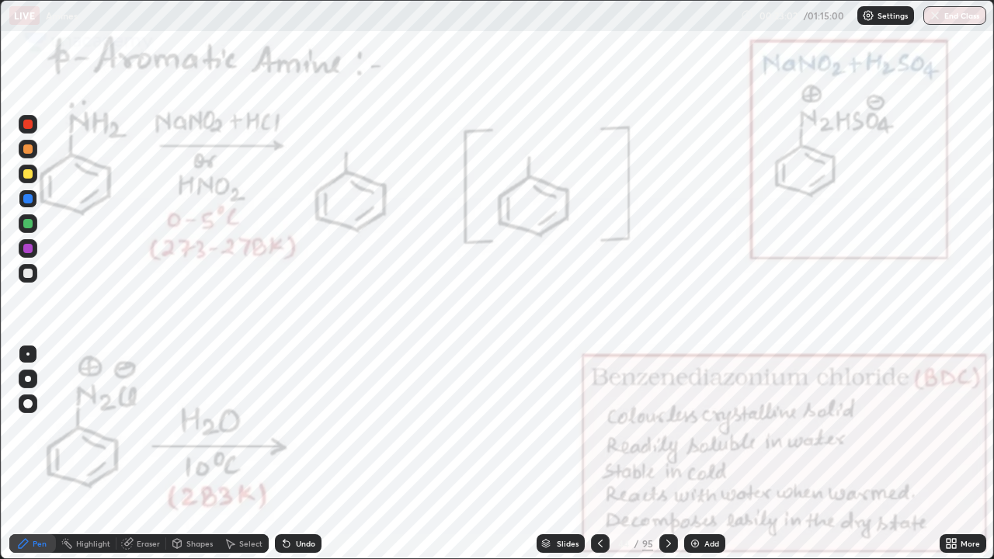
click at [33, 127] on div at bounding box center [28, 124] width 19 height 19
click at [296, 454] on div "Undo" at bounding box center [298, 544] width 47 height 19
click at [290, 454] on div "Undo" at bounding box center [298, 544] width 47 height 19
click at [284, 454] on icon at bounding box center [285, 541] width 2 height 2
click at [597, 454] on icon at bounding box center [600, 544] width 12 height 12
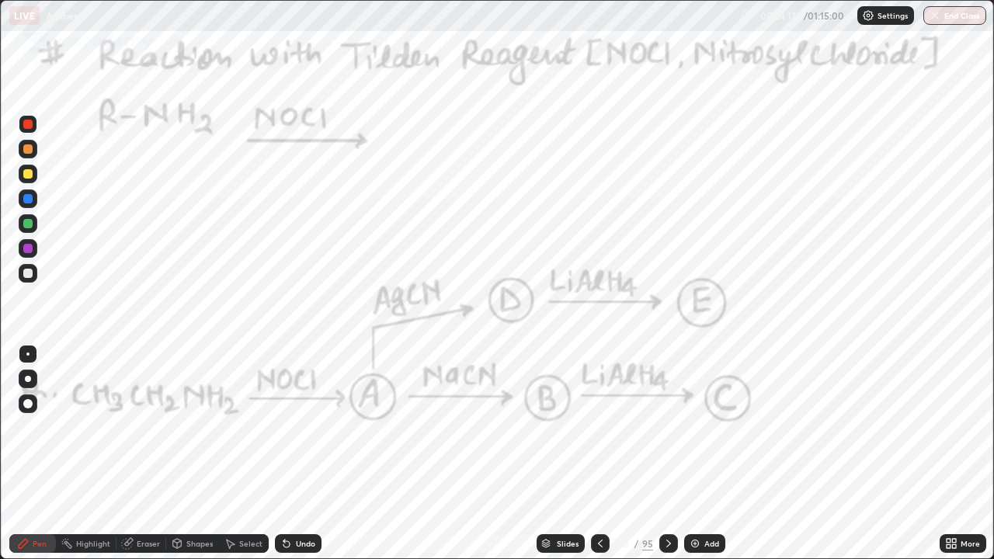
click at [597, 454] on icon at bounding box center [600, 544] width 12 height 12
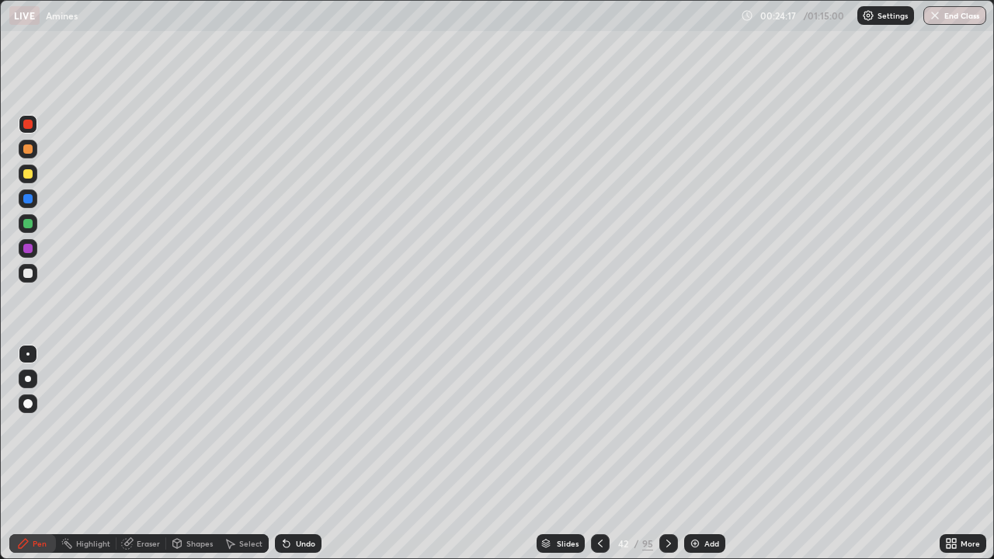
click at [599, 454] on icon at bounding box center [600, 544] width 12 height 12
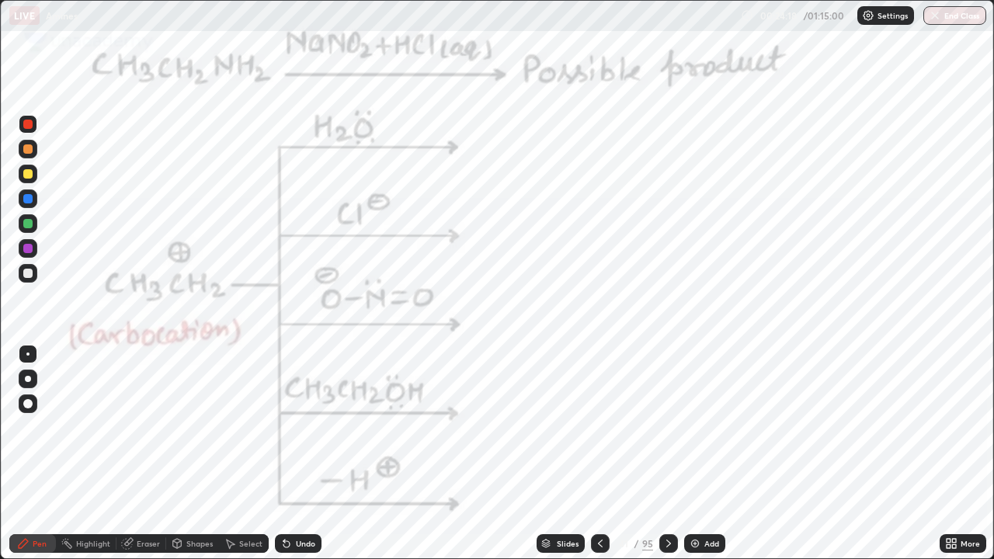
click at [599, 454] on icon at bounding box center [600, 544] width 12 height 12
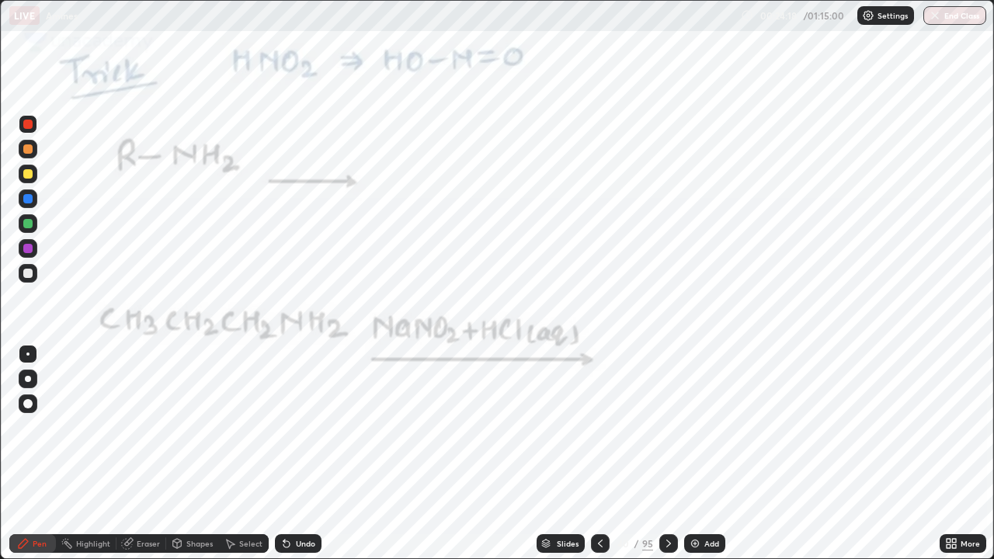
click at [592, 454] on div at bounding box center [600, 544] width 19 height 19
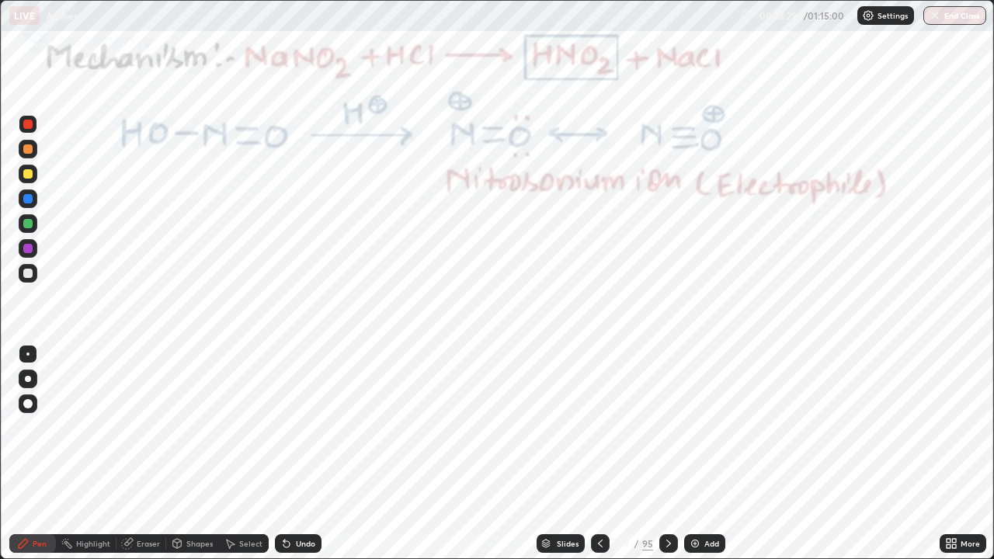
click at [667, 454] on icon at bounding box center [669, 544] width 12 height 12
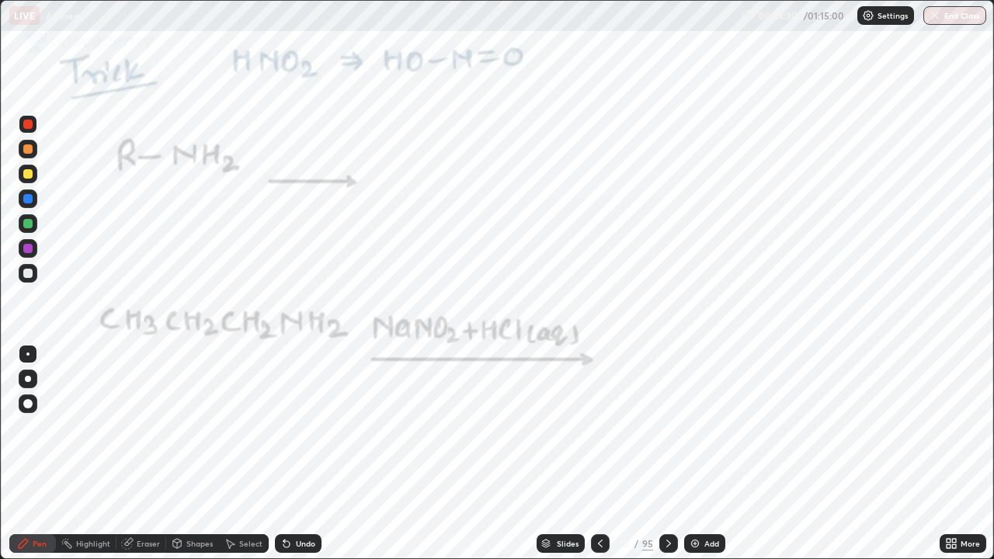
click at [665, 454] on icon at bounding box center [669, 544] width 12 height 12
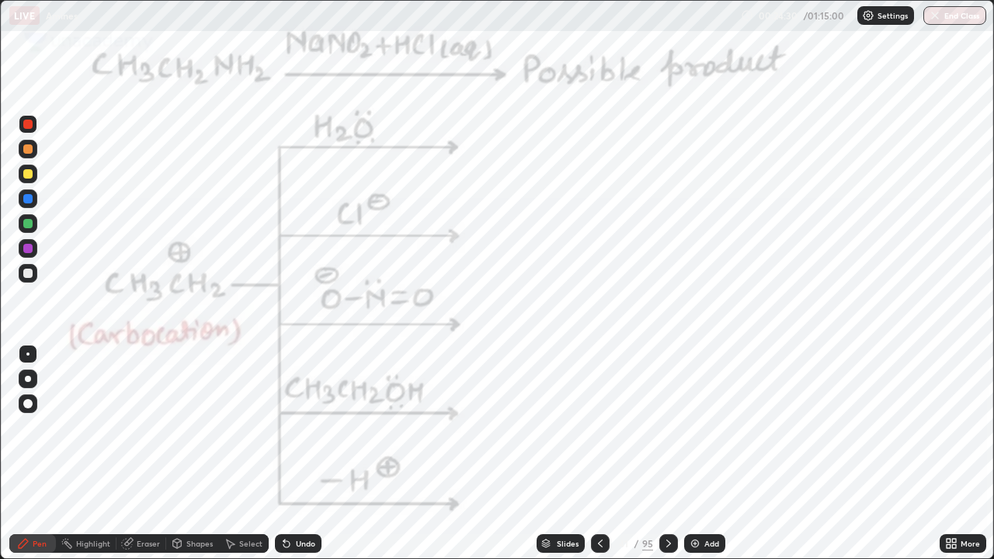
click at [666, 454] on icon at bounding box center [669, 544] width 12 height 12
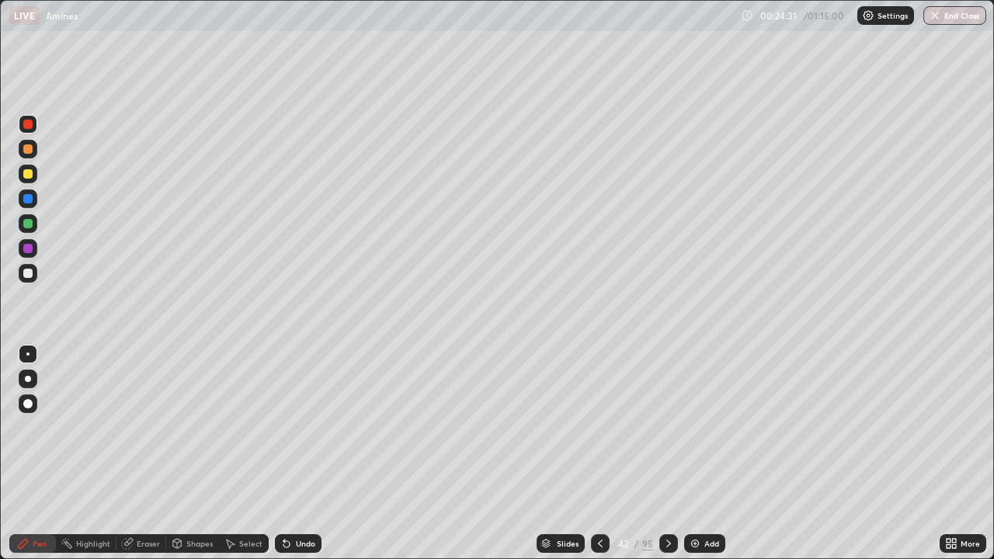
click at [667, 454] on icon at bounding box center [669, 544] width 12 height 12
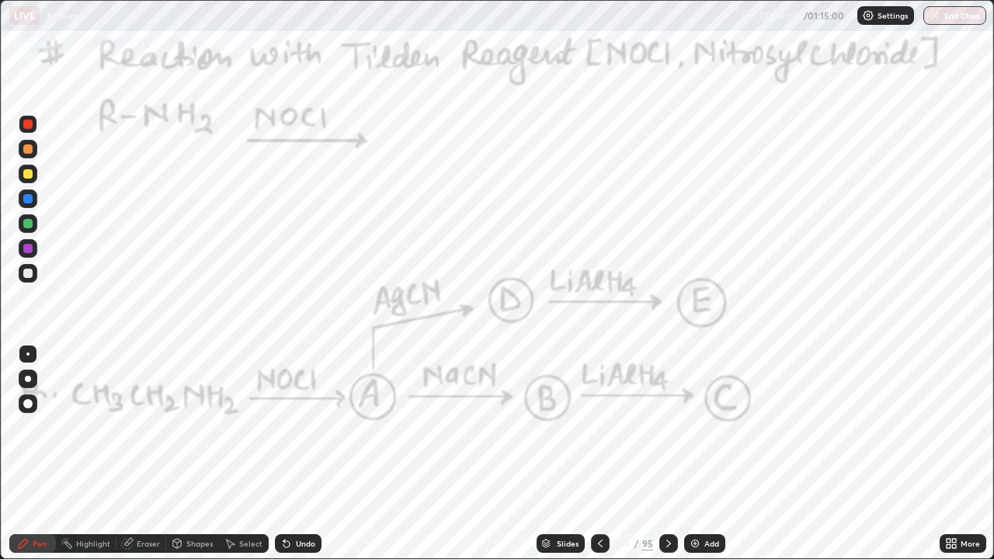
click at [664, 454] on div at bounding box center [669, 544] width 19 height 19
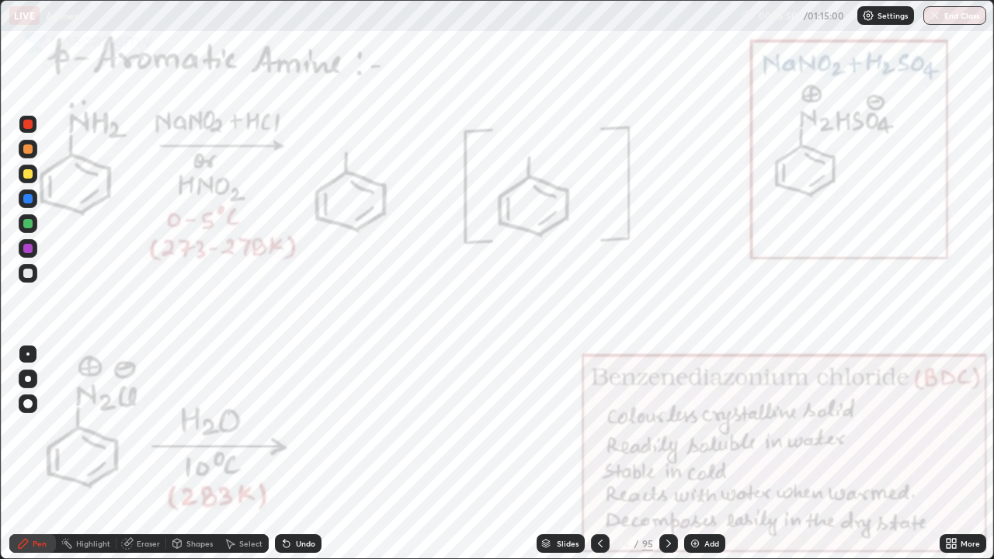
click at [667, 454] on icon at bounding box center [669, 544] width 5 height 8
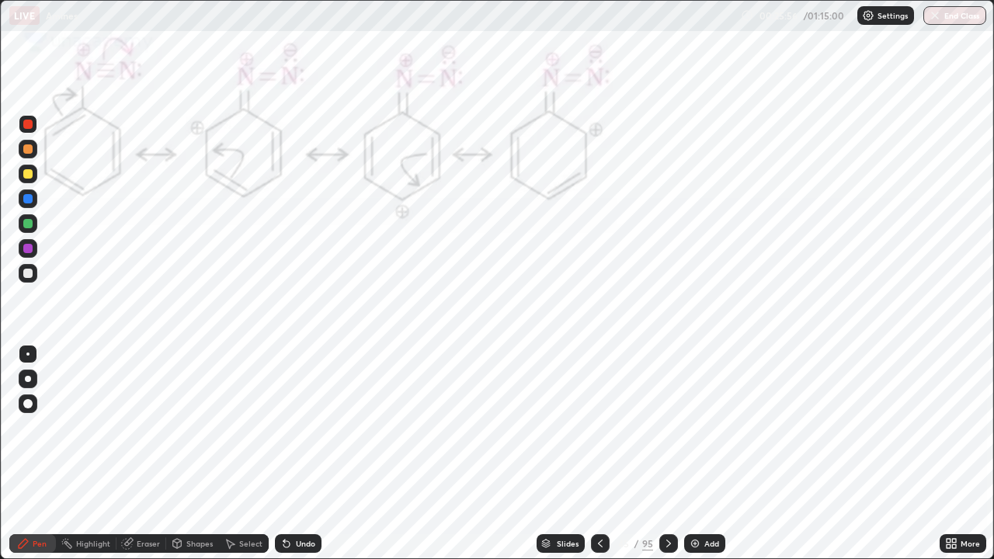
click at [597, 454] on icon at bounding box center [600, 544] width 12 height 12
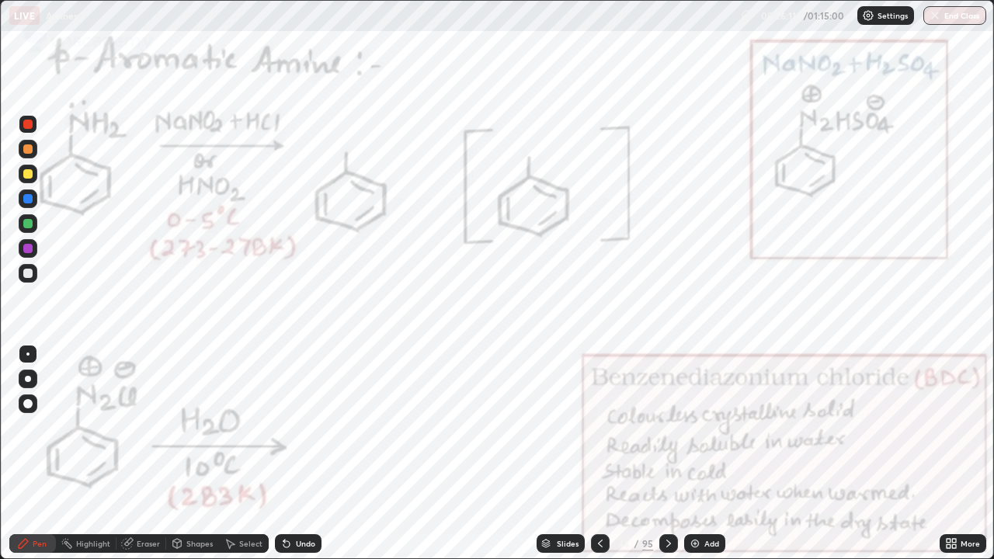
click at [308, 454] on div "Undo" at bounding box center [305, 544] width 19 height 8
click at [309, 454] on div "Undo" at bounding box center [298, 544] width 47 height 19
click at [667, 454] on icon at bounding box center [669, 544] width 12 height 12
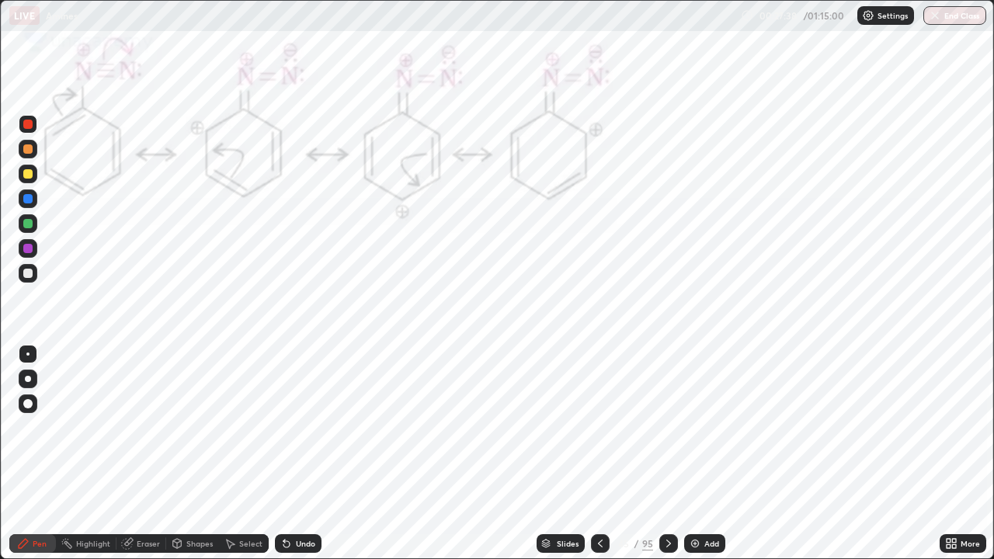
click at [599, 454] on icon at bounding box center [600, 544] width 12 height 12
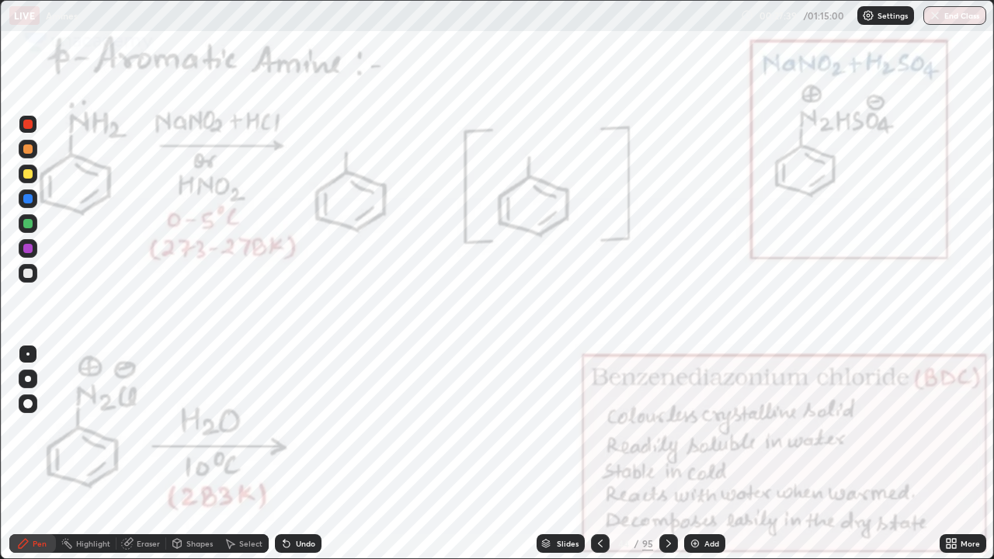
click at [667, 454] on icon at bounding box center [669, 544] width 12 height 12
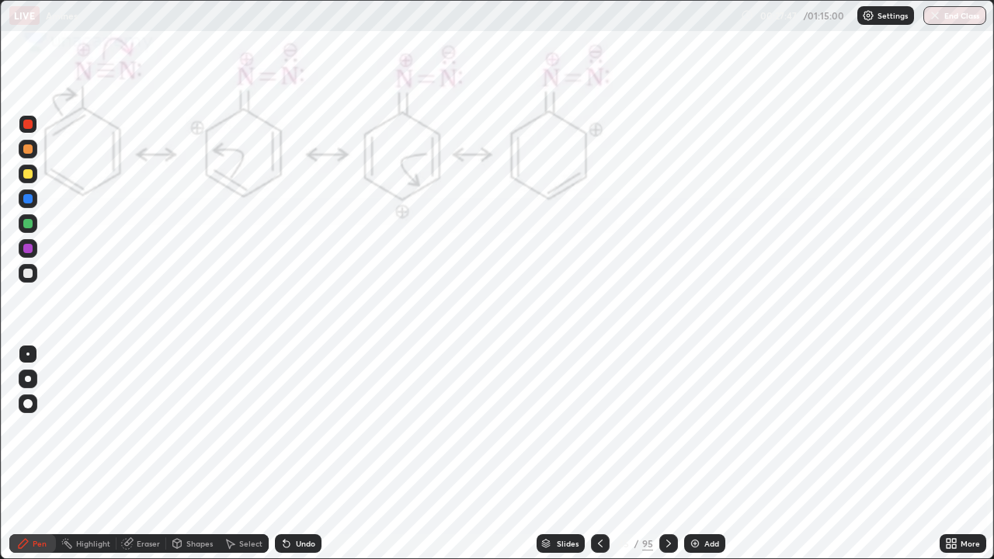
click at [591, 454] on div at bounding box center [600, 543] width 19 height 31
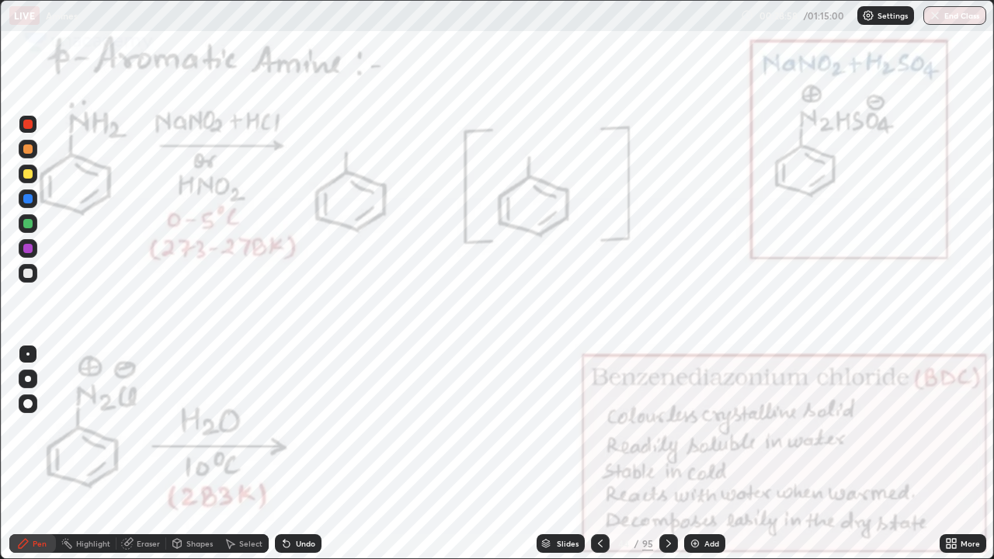
click at [664, 454] on icon at bounding box center [669, 544] width 12 height 12
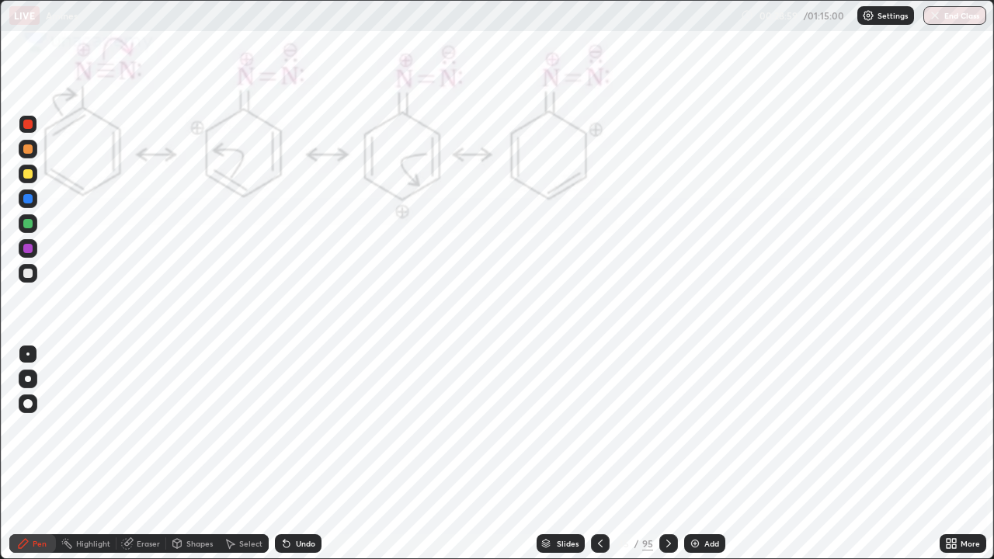
click at [597, 454] on icon at bounding box center [600, 544] width 12 height 12
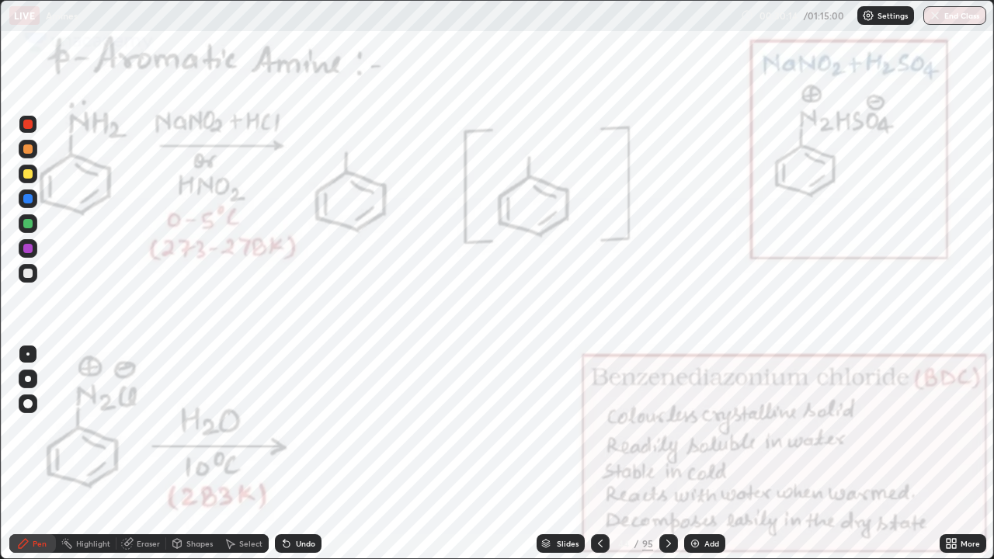
click at [307, 454] on div "Undo" at bounding box center [305, 544] width 19 height 8
click at [308, 454] on div "Undo" at bounding box center [298, 544] width 47 height 19
click at [940, 454] on div "More" at bounding box center [963, 543] width 47 height 31
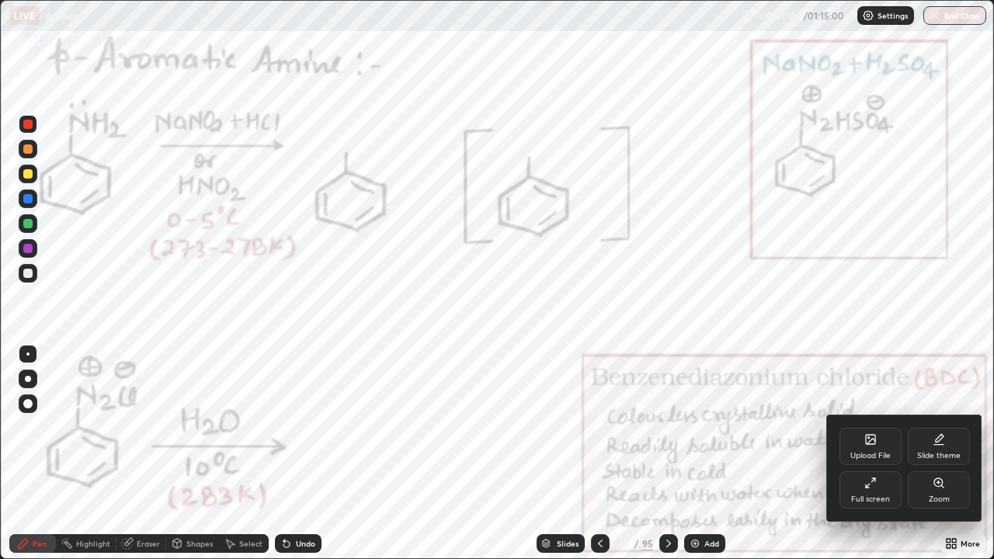
click at [813, 454] on div at bounding box center [497, 279] width 994 height 559
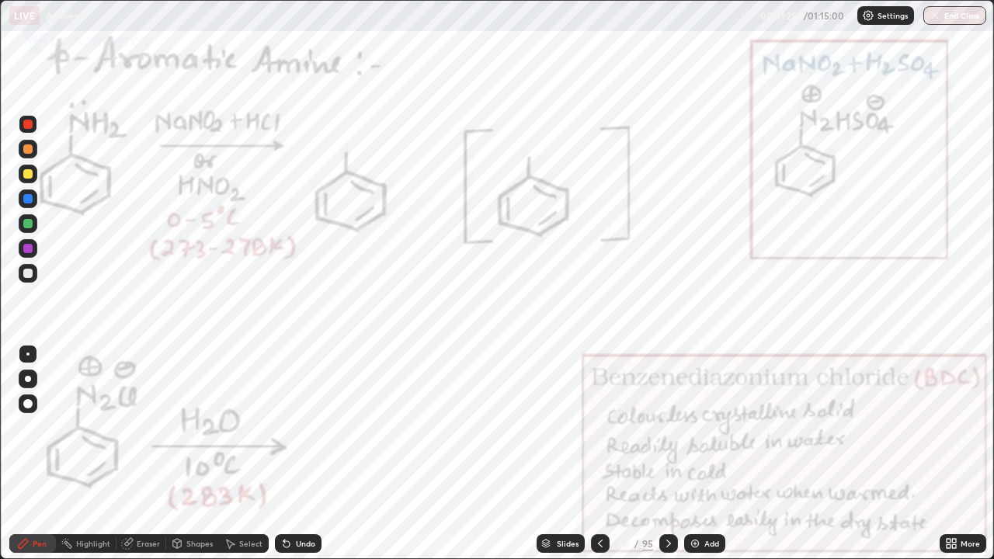
click at [666, 454] on icon at bounding box center [669, 544] width 12 height 12
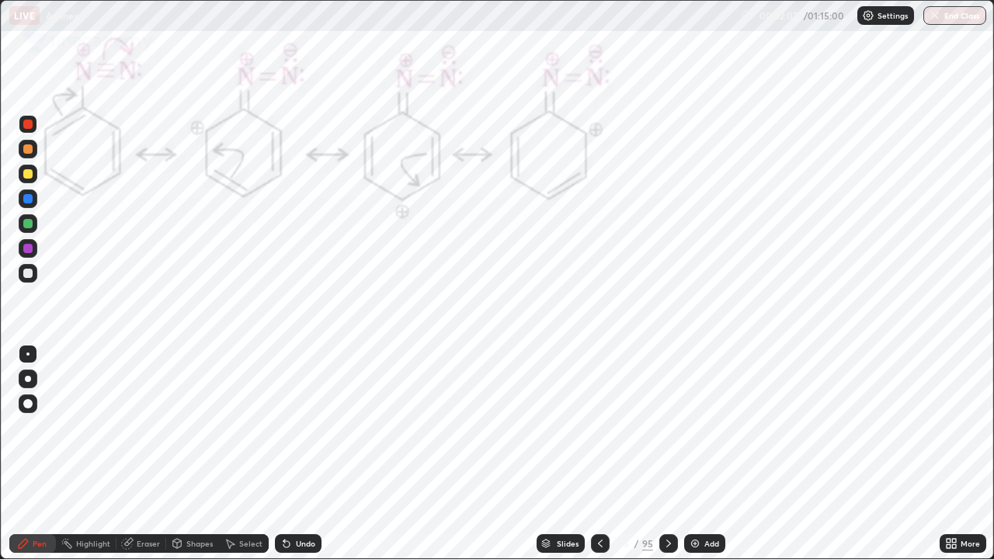
click at [667, 454] on icon at bounding box center [669, 544] width 12 height 12
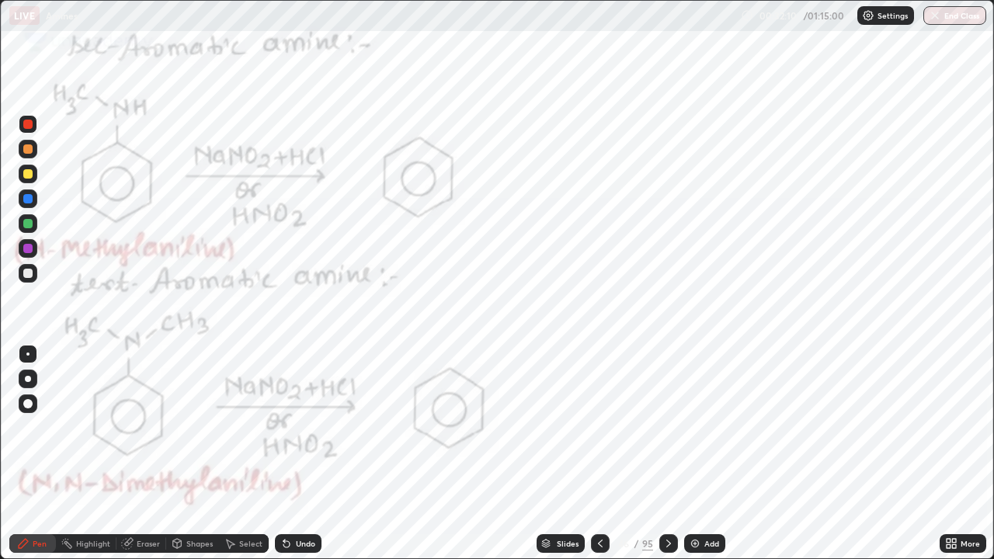
click at [29, 124] on div at bounding box center [27, 124] width 9 height 9
click at [29, 252] on div at bounding box center [27, 248] width 9 height 9
click at [294, 454] on div "Undo" at bounding box center [298, 544] width 47 height 19
click at [663, 454] on div at bounding box center [669, 544] width 19 height 19
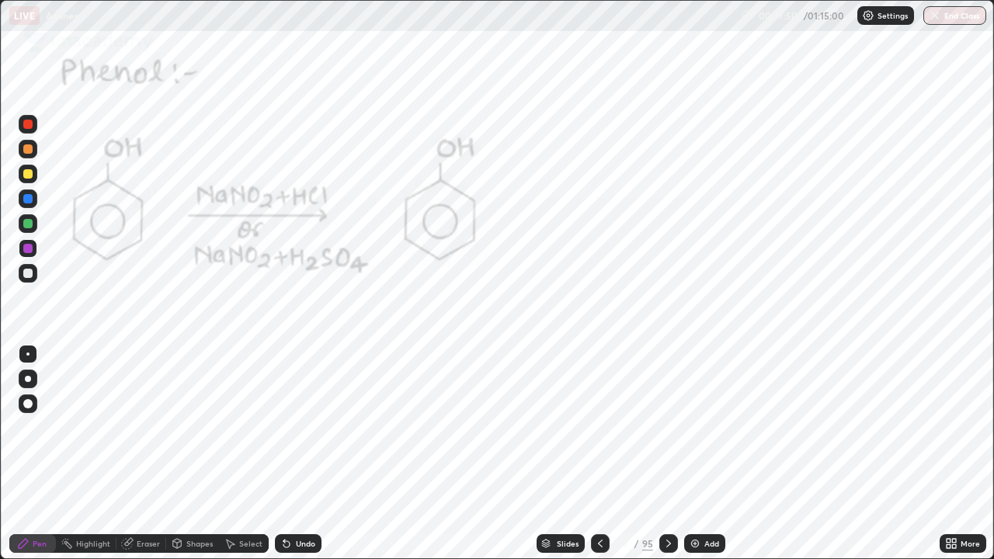
click at [599, 454] on icon at bounding box center [600, 544] width 12 height 12
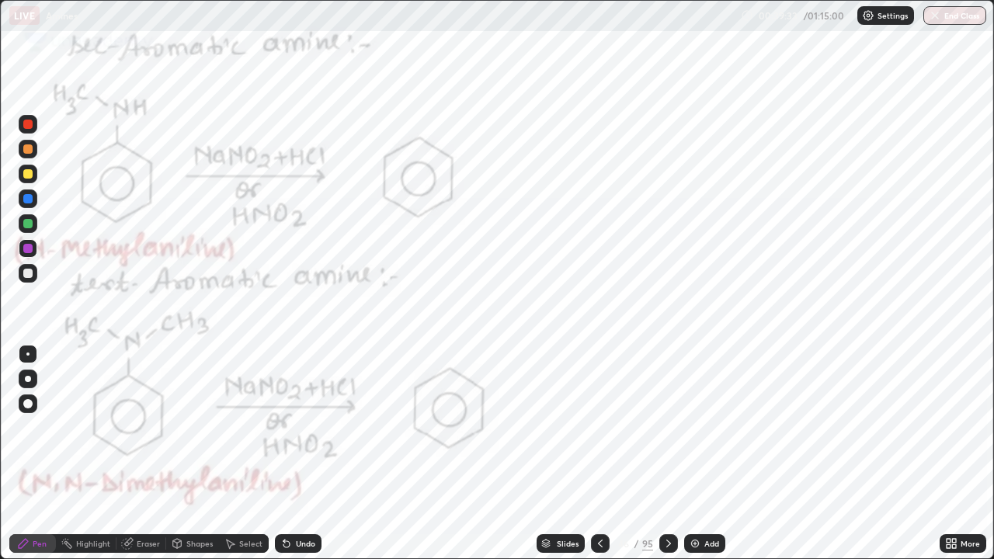
click at [36, 178] on div at bounding box center [28, 174] width 19 height 19
click at [33, 377] on div at bounding box center [28, 379] width 19 height 19
click at [35, 228] on div at bounding box center [28, 223] width 19 height 19
click at [27, 221] on div at bounding box center [27, 223] width 9 height 9
click at [28, 354] on div at bounding box center [27, 354] width 3 height 3
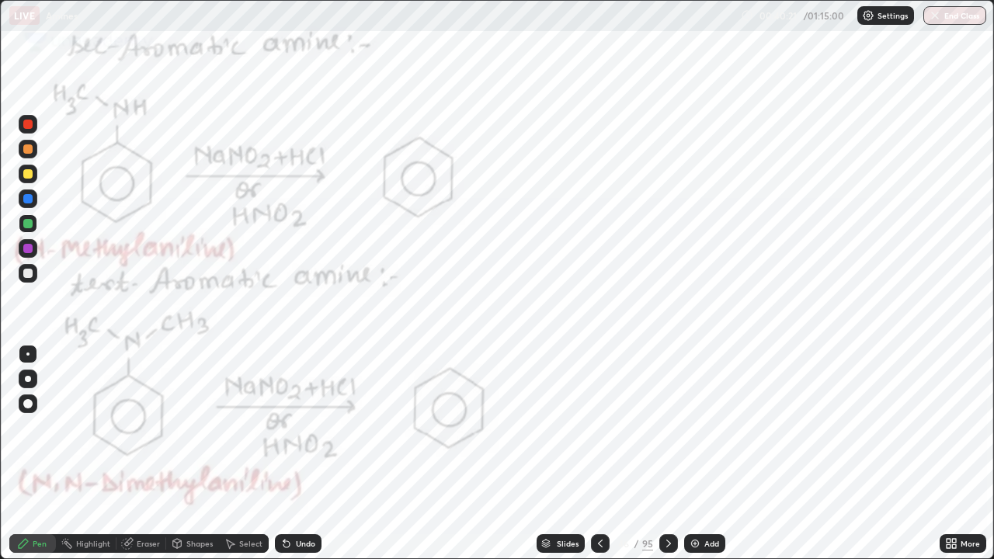
click at [32, 221] on div at bounding box center [27, 223] width 9 height 9
click at [666, 454] on icon at bounding box center [669, 544] width 12 height 12
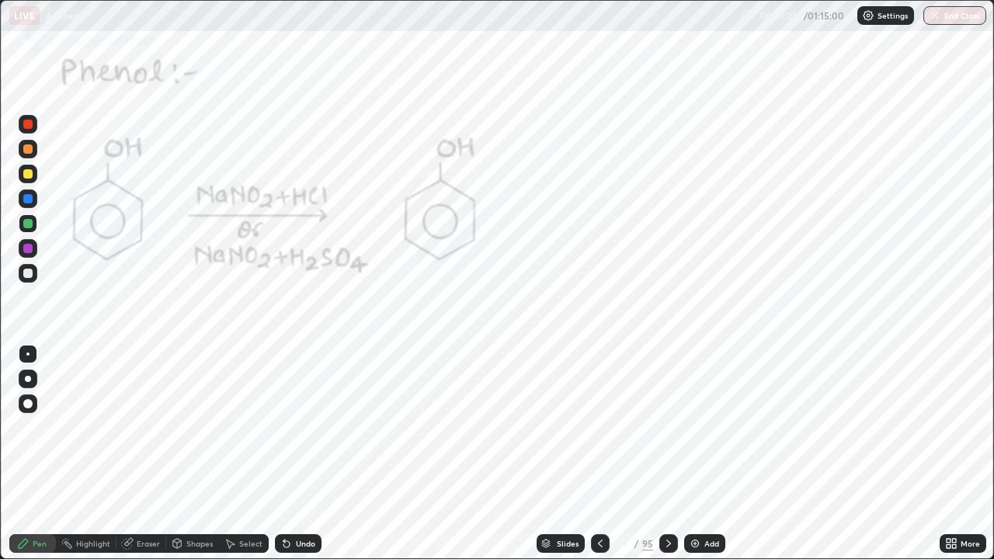
click at [32, 202] on div at bounding box center [28, 199] width 19 height 19
click at [596, 454] on div at bounding box center [600, 544] width 19 height 19
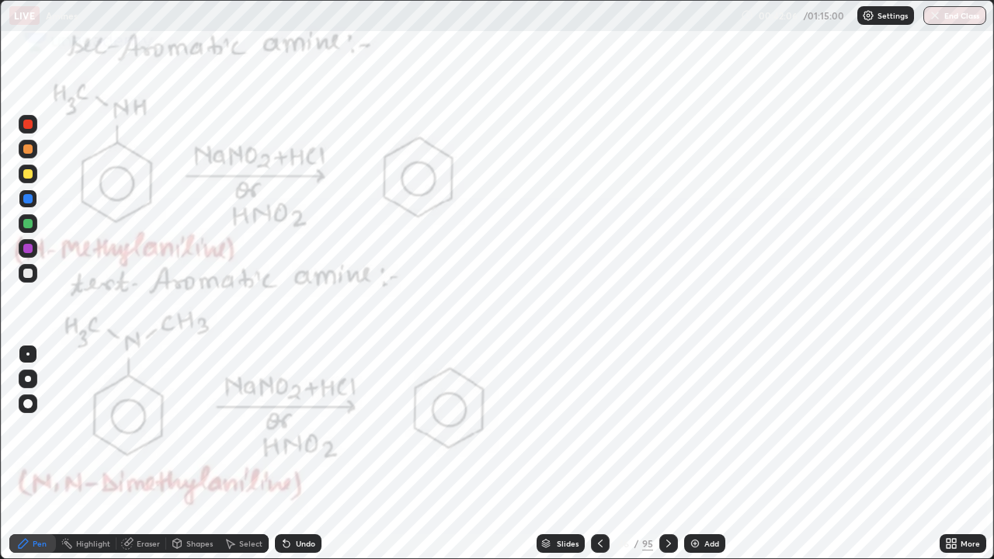
click at [665, 454] on div at bounding box center [669, 544] width 19 height 19
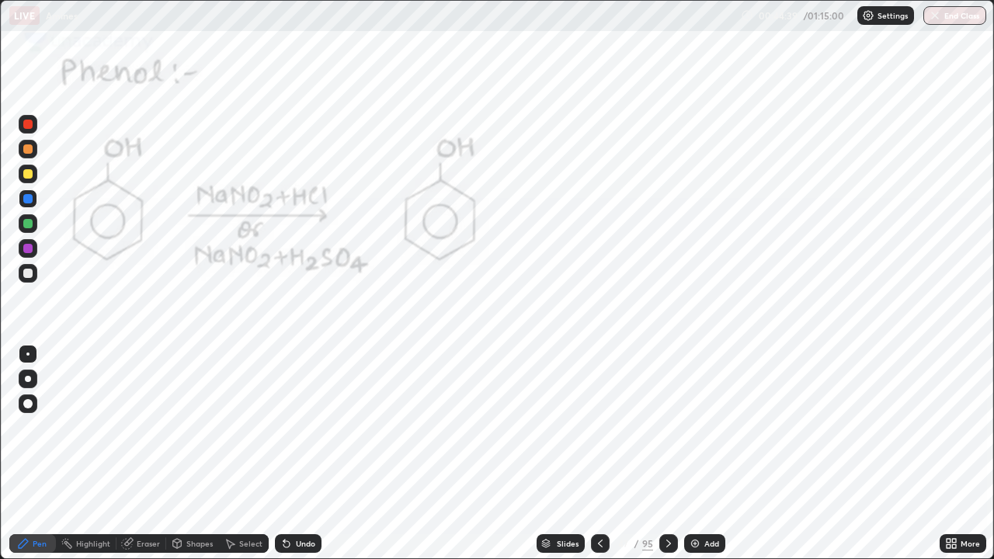
click at [963, 22] on button "End Class" at bounding box center [955, 15] width 63 height 19
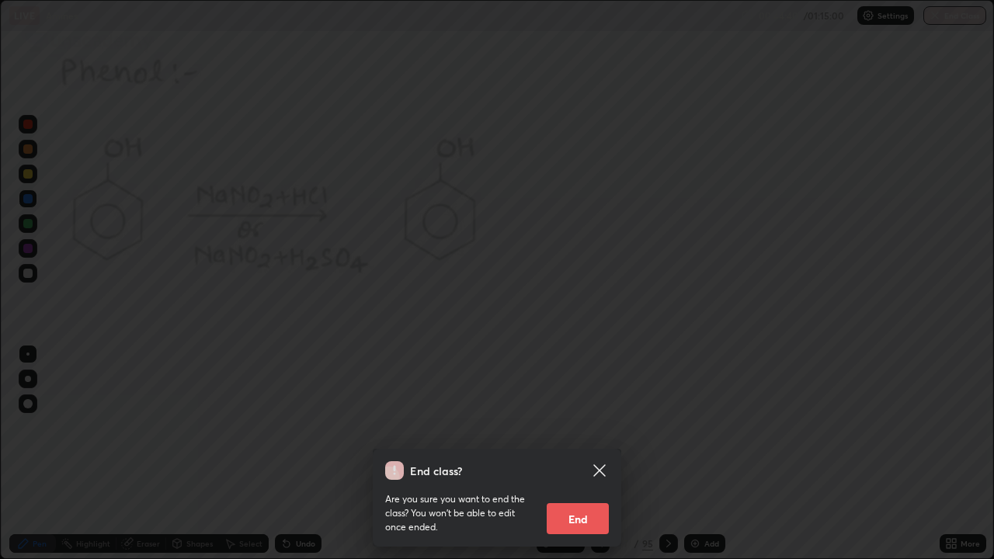
click at [575, 454] on button "End" at bounding box center [578, 518] width 62 height 31
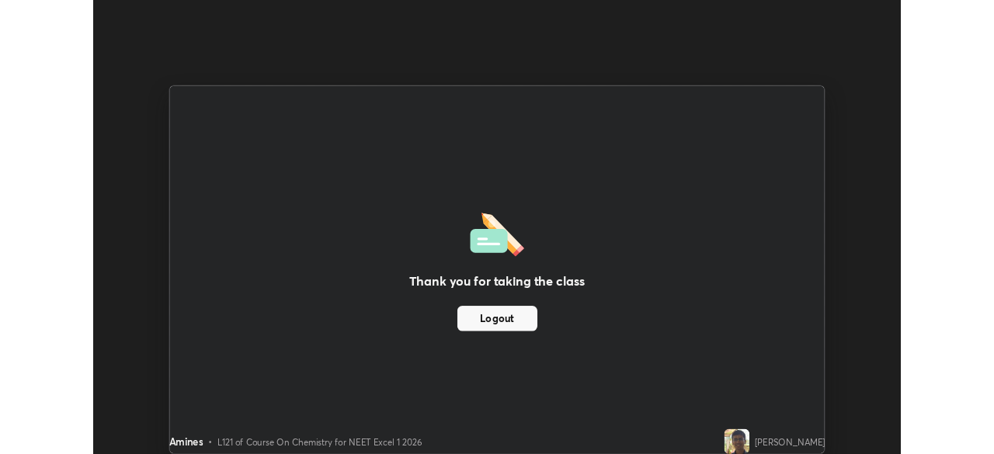
scroll to position [77237, 76697]
